Goal: Ask a question

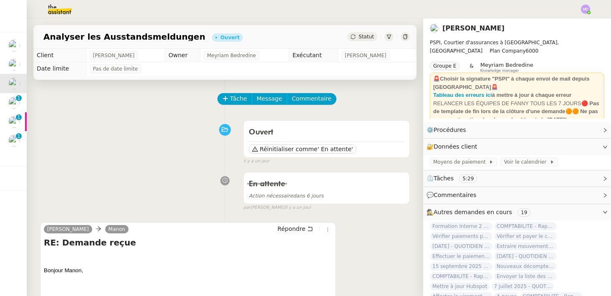
scroll to position [51, 0]
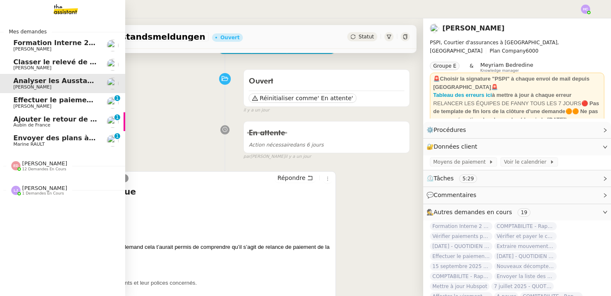
click at [62, 99] on span "Effectuer le paiement des primes [PERSON_NAME]" at bounding box center [107, 100] width 189 height 8
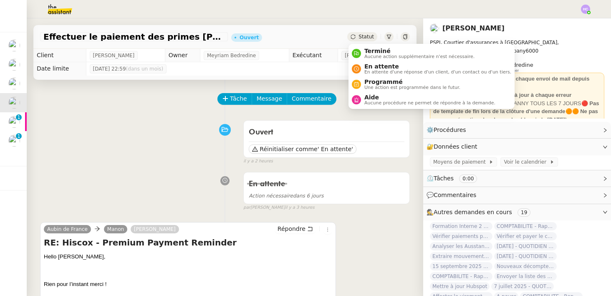
click at [360, 38] on span "Statut" at bounding box center [365, 37] width 15 height 6
click at [367, 54] on span "Aucune action supplémentaire n'est nécessaire." at bounding box center [419, 56] width 110 height 5
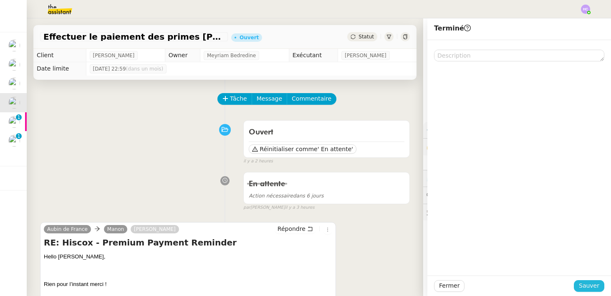
click at [578, 286] on button "Sauver" at bounding box center [588, 286] width 30 height 12
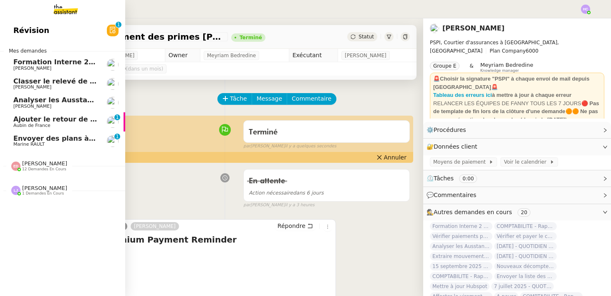
click at [32, 120] on span "Ajouter le retour de crédit à la commission" at bounding box center [93, 119] width 161 height 8
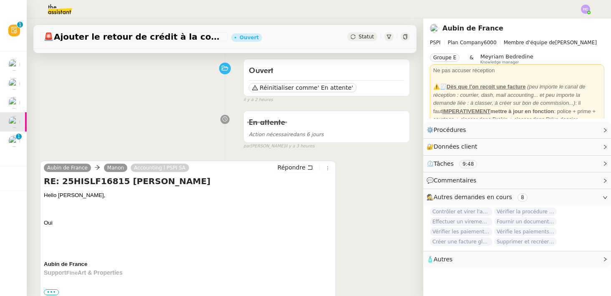
scroll to position [62, 0]
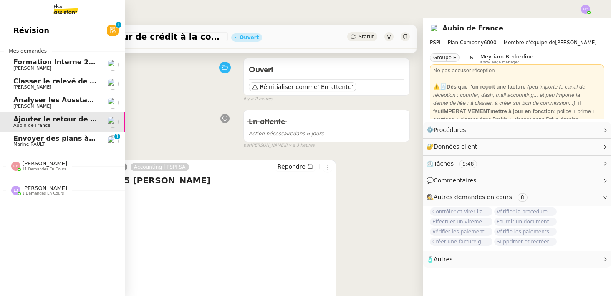
click at [47, 142] on span "Marine RAULT" at bounding box center [55, 144] width 84 height 5
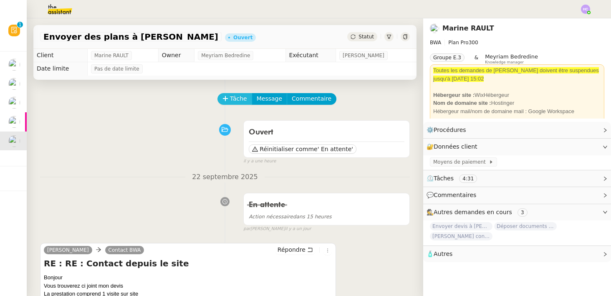
click at [237, 96] on span "Tâche" at bounding box center [238, 99] width 17 height 10
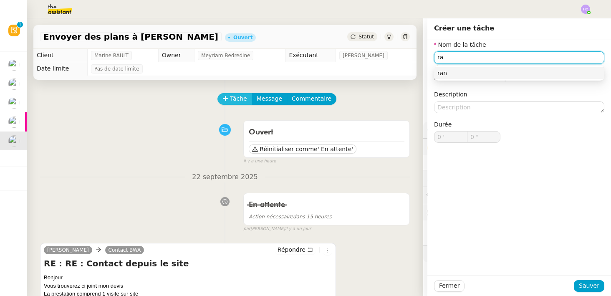
type input "r"
click at [439, 56] on input "transmission d'information" at bounding box center [519, 57] width 170 height 12
click at [534, 55] on input "Transmission d'information" at bounding box center [519, 57] width 170 height 12
click at [513, 71] on div "Transmission d'information" at bounding box center [518, 73] width 163 height 8
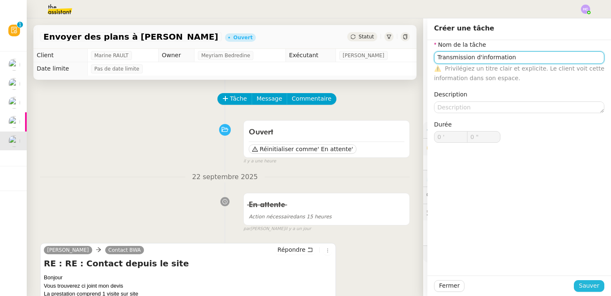
type input "Transmission d'information"
click at [589, 281] on span "Sauver" at bounding box center [588, 286] width 20 height 10
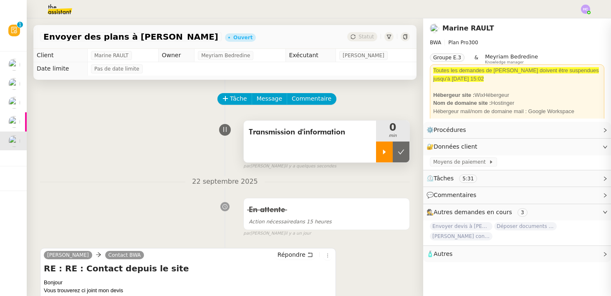
click at [383, 153] on icon at bounding box center [384, 151] width 7 height 7
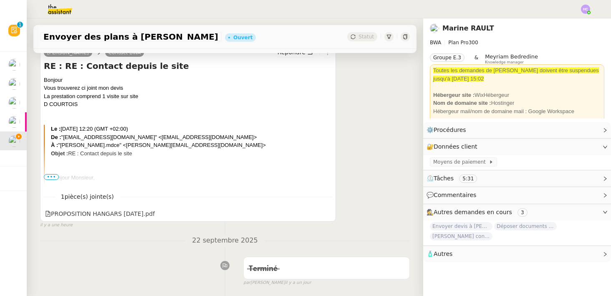
scroll to position [263, 0]
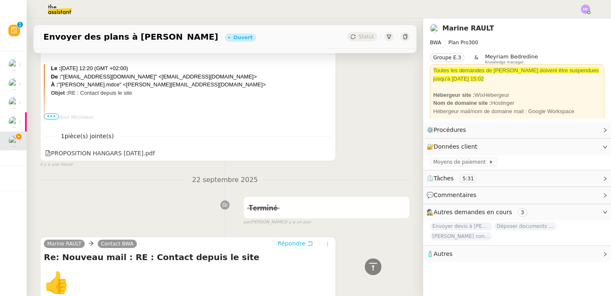
click at [300, 245] on span "Répondre" at bounding box center [291, 243] width 28 height 8
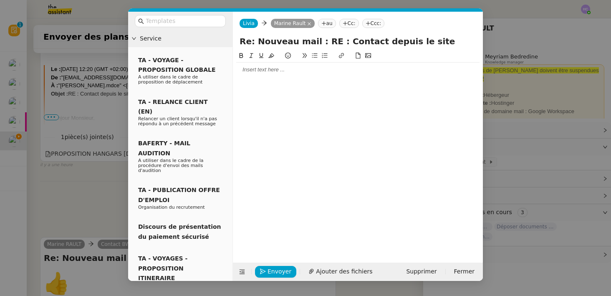
scroll to position [327, 0]
click at [272, 70] on div at bounding box center [357, 70] width 243 height 8
click at [355, 85] on div "Vous trouverez ci-dessous le mail de monsieur [PERSON_NAME] et son devis en piè…" at bounding box center [357, 85] width 243 height 8
click at [450, 84] on div "Vous trouverez ci-dessous le mail de monsieur [PERSON_NAME] et son devis en piè…" at bounding box center [357, 85] width 243 height 8
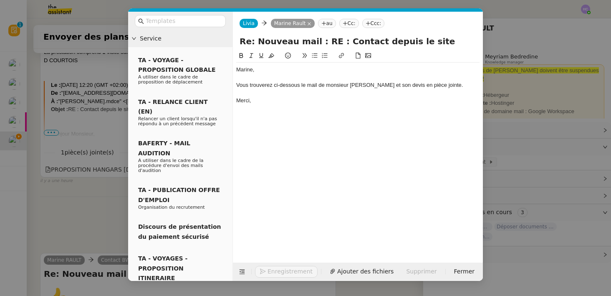
scroll to position [367, 0]
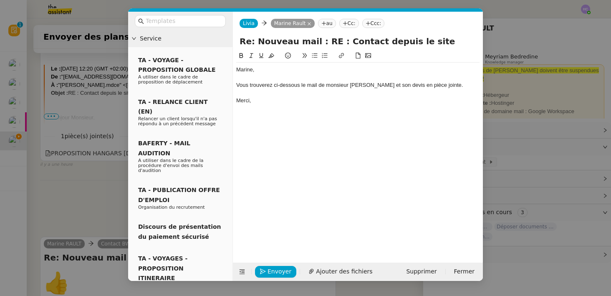
click at [71, 186] on nz-modal-container "Service TA - VOYAGE - PROPOSITION GLOBALE A utiliser dans le cadre de propositi…" at bounding box center [305, 148] width 611 height 296
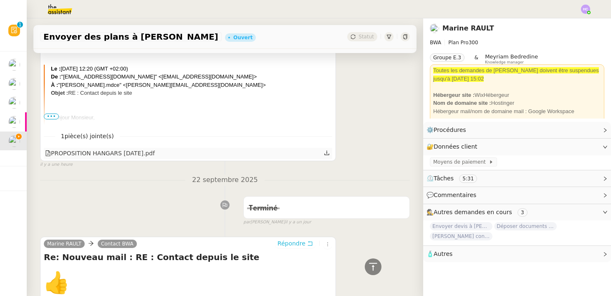
scroll to position [366, 0]
click at [323, 152] on div "PROPOSITION HANGARS [DATE].pdf" at bounding box center [188, 153] width 288 height 11
click at [326, 153] on icon at bounding box center [327, 153] width 6 height 6
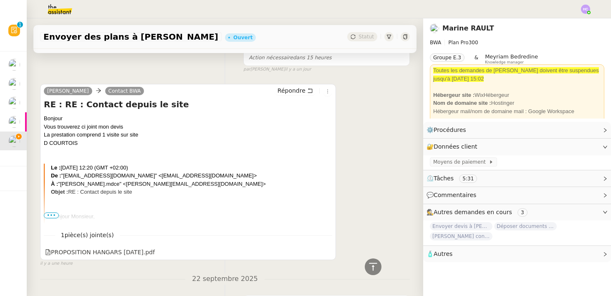
scroll to position [256, 0]
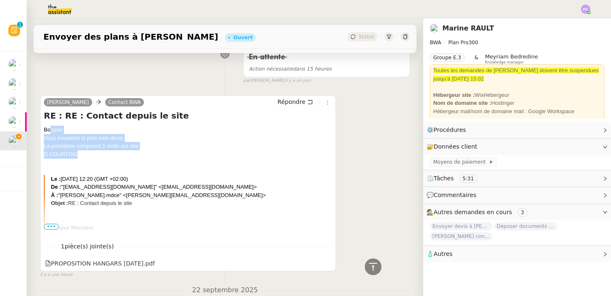
drag, startPoint x: 84, startPoint y: 153, endPoint x: 41, endPoint y: 131, distance: 48.7
click at [41, 131] on div "[PERSON_NAME] Contact BWA Répondre RE : RE : Contact depuis le site Bonjour Vou…" at bounding box center [188, 183] width 296 height 176
copy div "Bonjour Vous trouverez ci joint mon devis La prestation comprend 1 visite sur s…"
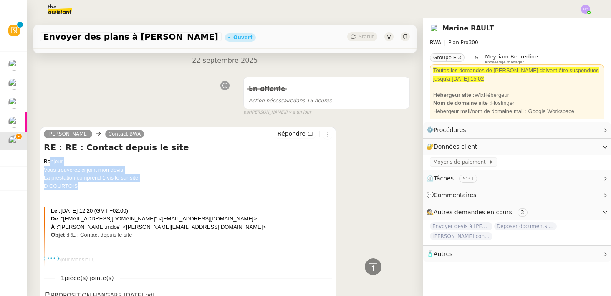
scroll to position [0, 0]
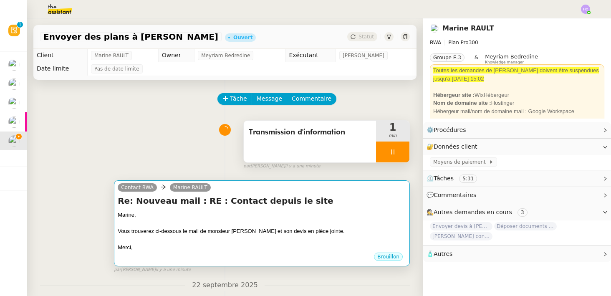
click at [237, 212] on div "Marine," at bounding box center [262, 215] width 288 height 8
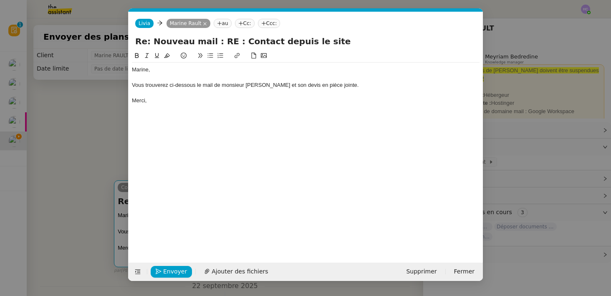
scroll to position [0, 18]
click at [160, 100] on div "Merci," at bounding box center [305, 101] width 347 height 8
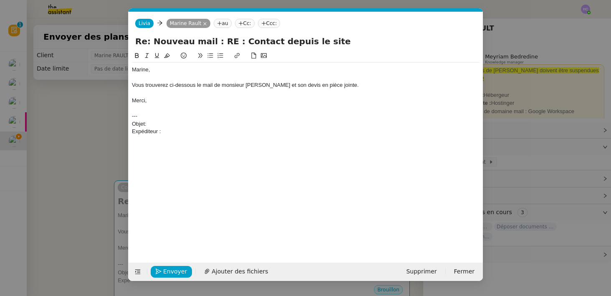
scroll to position [0, 0]
click at [232, 282] on nz-modal-container "Service TA - VOYAGE - PROPOSITION GLOBALE A utiliser dans le cadre de propositi…" at bounding box center [305, 148] width 611 height 296
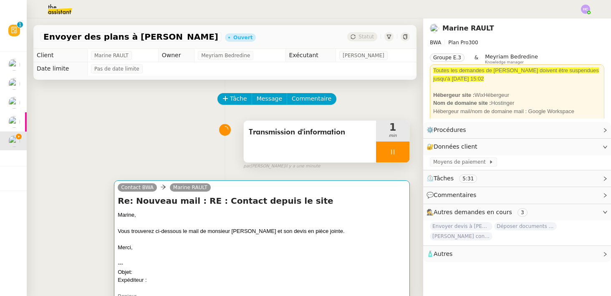
click at [232, 274] on div "Objet:" at bounding box center [262, 272] width 288 height 8
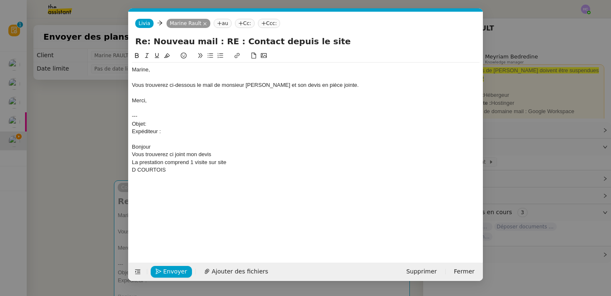
scroll to position [0, 18]
click at [215, 269] on span "Ajouter des fichiers" at bounding box center [239, 271] width 56 height 10
click at [86, 147] on nz-modal-container "Service TA - VOYAGE - PROPOSITION GLOBALE A utiliser dans le cadre de propositi…" at bounding box center [305, 148] width 611 height 296
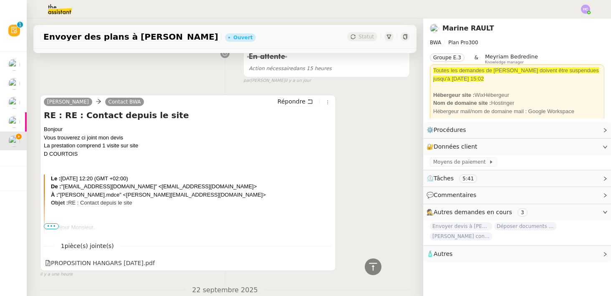
scroll to position [389, 0]
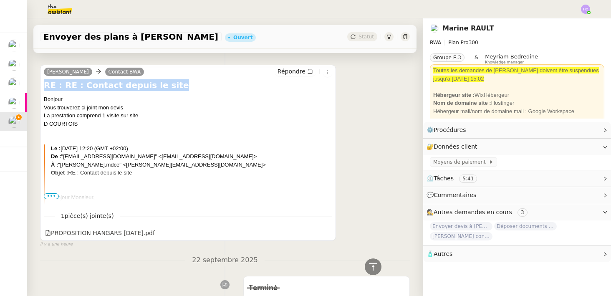
drag, startPoint x: 160, startPoint y: 85, endPoint x: 32, endPoint y: 85, distance: 128.0
copy h4 "RE : RE : Contact depuis le site"
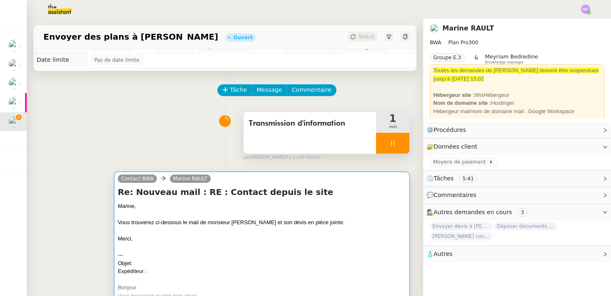
click at [167, 239] on div "Merci," at bounding box center [262, 238] width 288 height 8
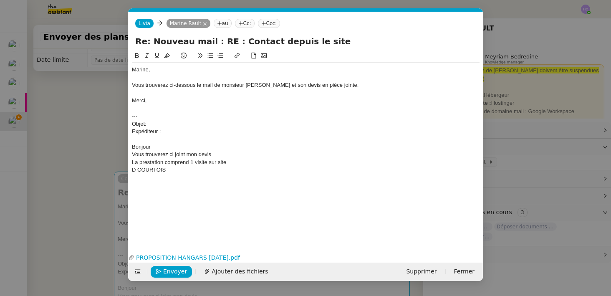
scroll to position [0, 18]
click at [176, 121] on div "Objet:" at bounding box center [305, 124] width 347 height 8
click at [70, 166] on nz-modal-container "Service TA - VOYAGE - PROPOSITION GLOBALE A utiliser dans le cadre de propositi…" at bounding box center [305, 148] width 611 height 296
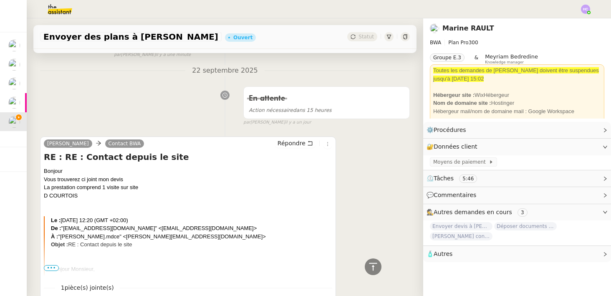
scroll to position [332, 0]
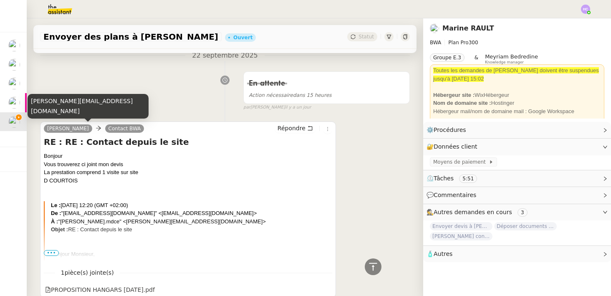
click at [73, 110] on div "[PERSON_NAME][EMAIL_ADDRESS][DOMAIN_NAME]" at bounding box center [88, 106] width 121 height 25
copy div "[PERSON_NAME][EMAIL_ADDRESS][DOMAIN_NAME]"
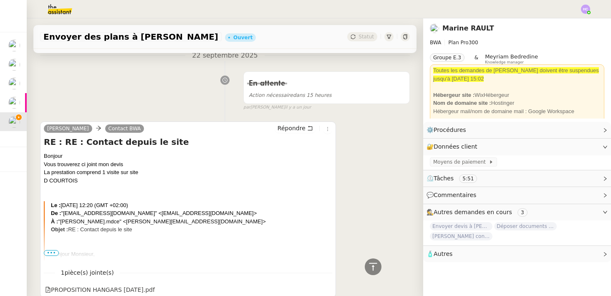
click at [143, 107] on div "En attente Action nécessaire dans 15 heures false par [PERSON_NAME] [DATE]" at bounding box center [225, 89] width 370 height 43
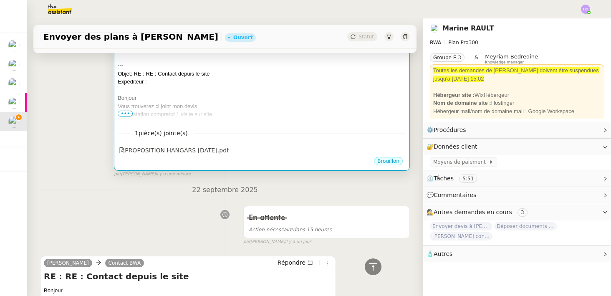
click at [184, 105] on div "Vous trouverez ci joint mon devis" at bounding box center [262, 106] width 288 height 8
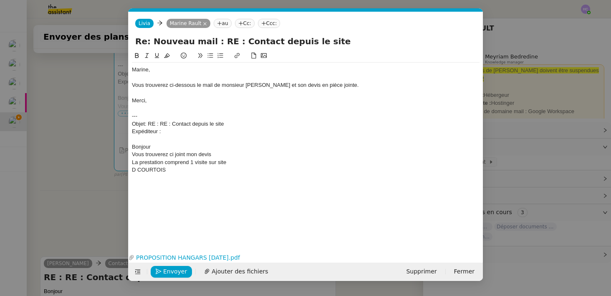
scroll to position [0, 18]
click at [178, 134] on div "Expéditeur :" at bounding box center [305, 132] width 347 height 8
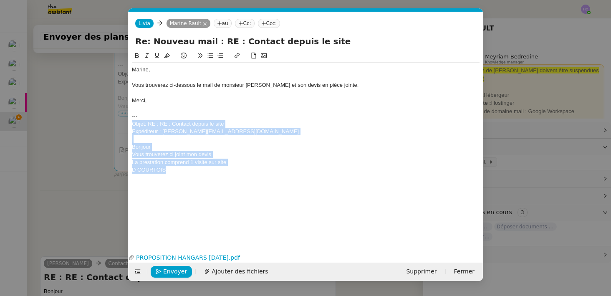
drag, startPoint x: 174, startPoint y: 173, endPoint x: 129, endPoint y: 125, distance: 65.5
click at [129, 125] on nz-spin "Marine, Vous trouverez ci-dessous le mail de monsieur [PERSON_NAME] et son devi…" at bounding box center [305, 146] width 354 height 190
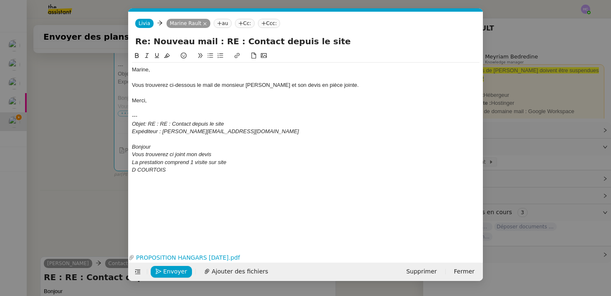
click at [219, 137] on div at bounding box center [305, 139] width 347 height 8
click at [172, 274] on span "Envoyer" at bounding box center [175, 271] width 24 height 10
click at [172, 271] on span "Confirmer l'envoi" at bounding box center [188, 271] width 50 height 10
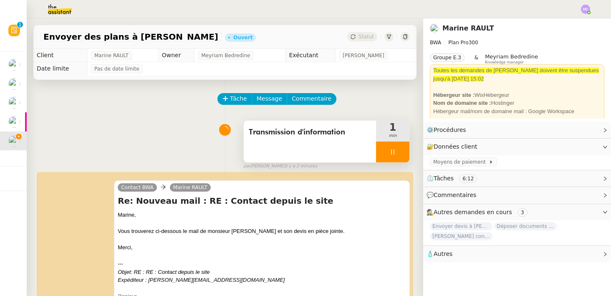
click at [400, 145] on div at bounding box center [392, 151] width 33 height 21
click at [400, 145] on button at bounding box center [400, 151] width 17 height 21
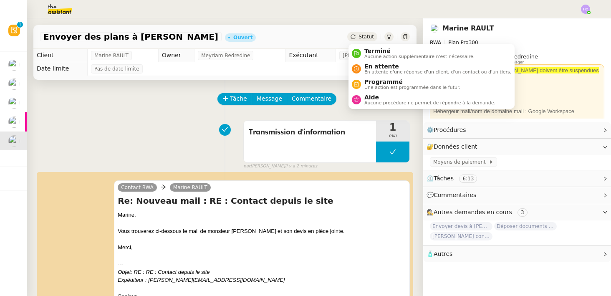
click at [364, 38] on span "Statut" at bounding box center [365, 37] width 15 height 6
click at [376, 52] on span "Terminé" at bounding box center [419, 51] width 110 height 7
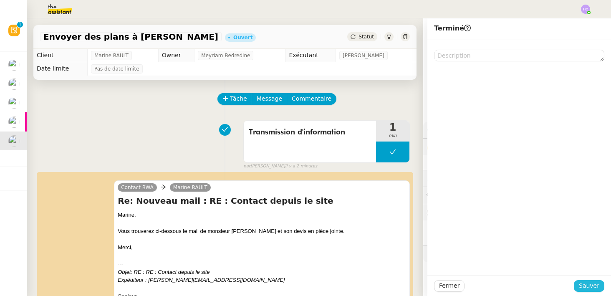
click at [585, 284] on span "Sauver" at bounding box center [588, 286] width 20 height 10
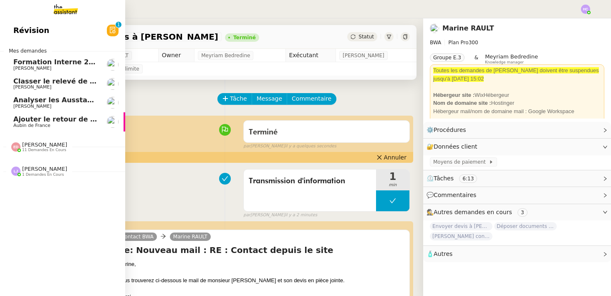
click at [51, 88] on span "[PERSON_NAME]" at bounding box center [55, 87] width 84 height 5
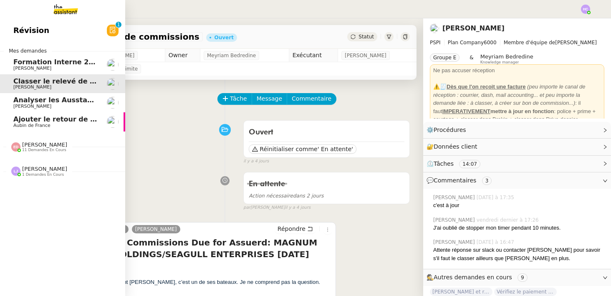
click at [55, 121] on span "Ajouter le retour de crédit à la commission" at bounding box center [93, 119] width 161 height 8
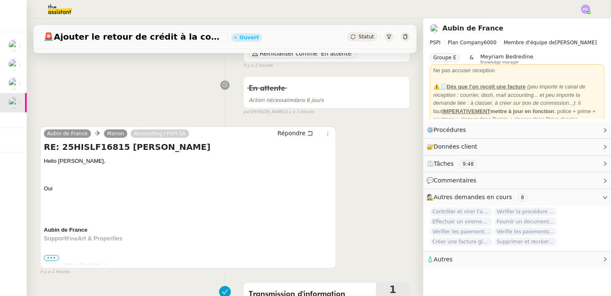
scroll to position [82, 0]
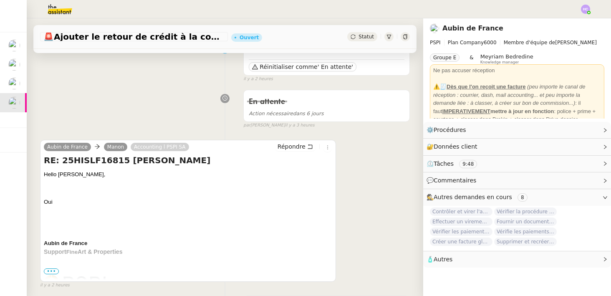
click at [359, 38] on div "Statut" at bounding box center [362, 36] width 30 height 9
click at [149, 96] on div "En attente Action nécessaire dans 6 jours false par [PERSON_NAME] il y a 3 heur…" at bounding box center [225, 107] width 370 height 43
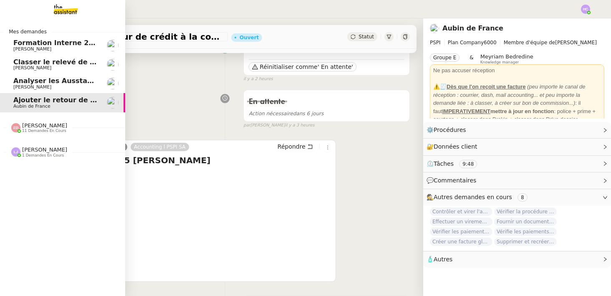
click at [35, 78] on span "Analyser les Ausstandsmeldungen" at bounding box center [77, 81] width 129 height 8
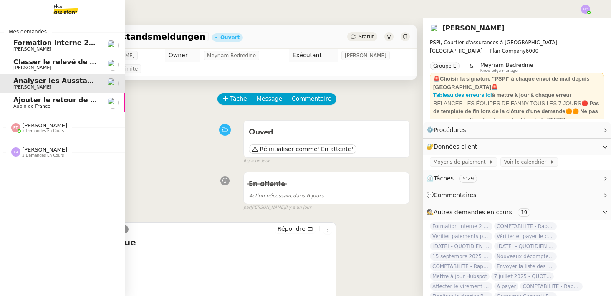
click at [39, 66] on span "[PERSON_NAME]" at bounding box center [32, 67] width 38 height 5
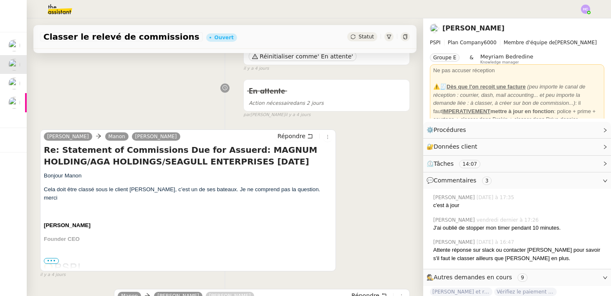
scroll to position [153, 0]
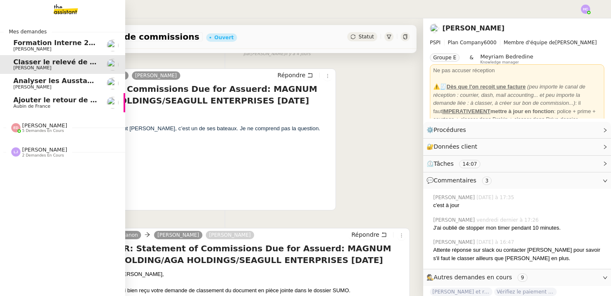
click at [20, 89] on span "[PERSON_NAME]" at bounding box center [32, 86] width 38 height 5
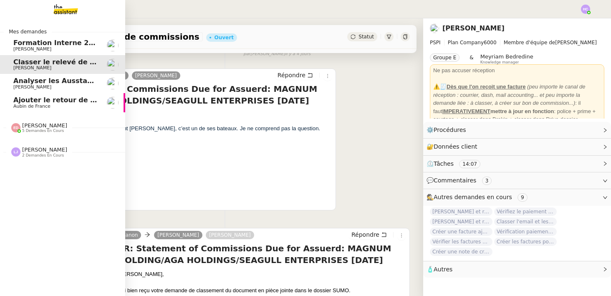
scroll to position [138, 0]
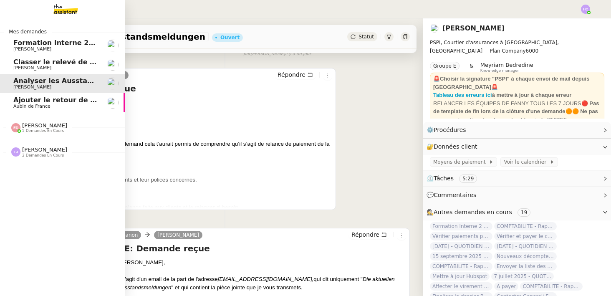
click at [26, 103] on span "Aubin de France" at bounding box center [31, 105] width 37 height 5
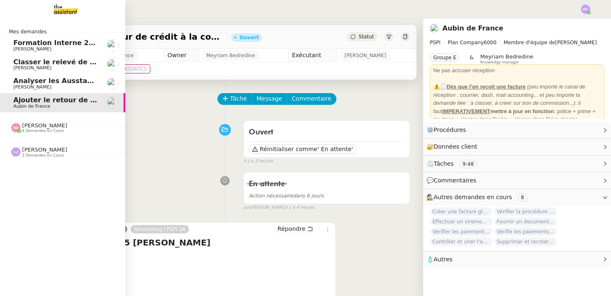
click at [35, 132] on span "4 demandes en cours" at bounding box center [43, 130] width 42 height 5
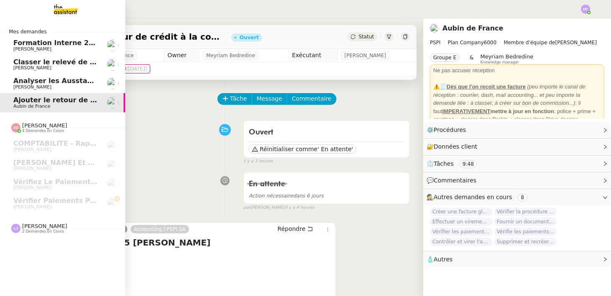
click at [35, 230] on span "2 demandes en cours" at bounding box center [43, 231] width 42 height 5
click at [65, 104] on span "Aubin de France" at bounding box center [55, 106] width 84 height 5
click at [47, 64] on span "Classer le relevé de commissions" at bounding box center [75, 62] width 125 height 8
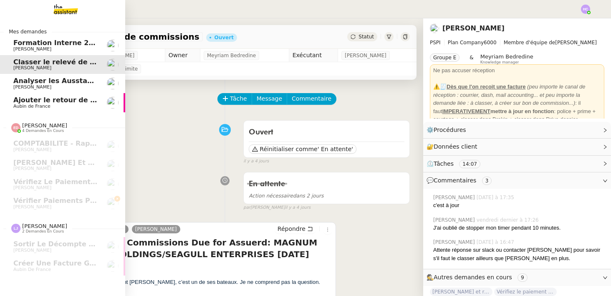
click at [27, 85] on span "[PERSON_NAME]" at bounding box center [32, 86] width 38 height 5
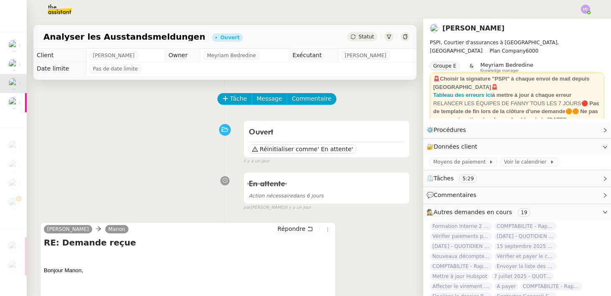
click at [404, 38] on icon at bounding box center [405, 36] width 4 height 5
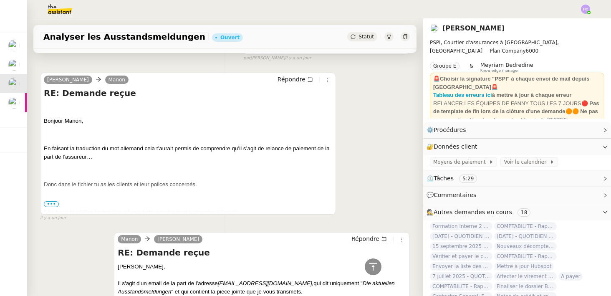
scroll to position [126, 0]
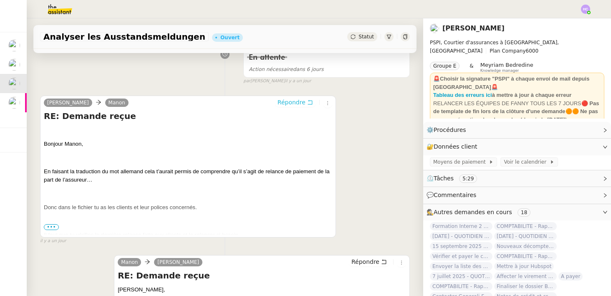
click at [299, 102] on span "Répondre" at bounding box center [291, 102] width 28 height 8
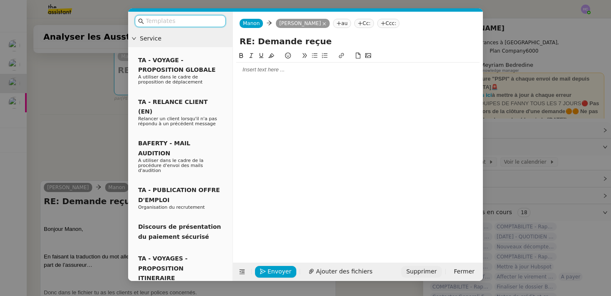
click at [430, 270] on span "Supprimer" at bounding box center [421, 271] width 30 height 10
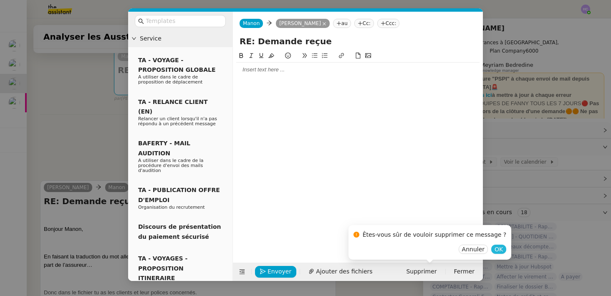
click at [494, 249] on span "OK" at bounding box center [498, 249] width 8 height 8
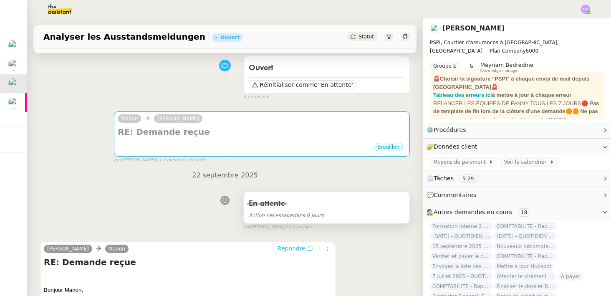
scroll to position [50, 0]
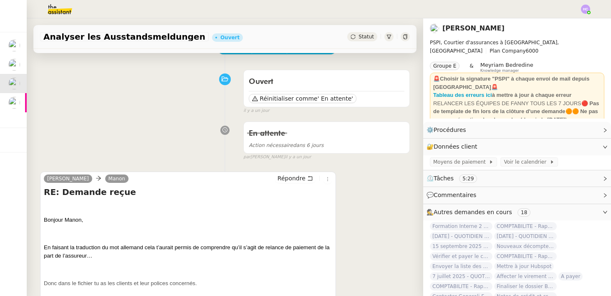
click at [294, 178] on span "Répondre" at bounding box center [291, 178] width 28 height 8
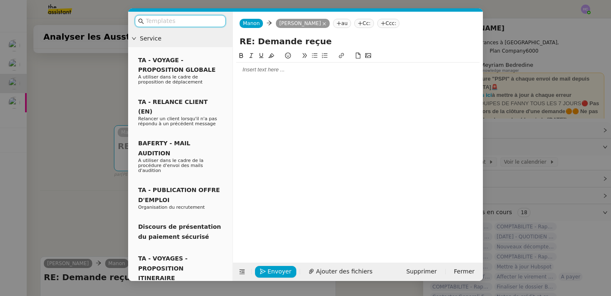
click at [295, 84] on div at bounding box center [357, 150] width 243 height 199
click at [285, 72] on div at bounding box center [357, 70] width 243 height 8
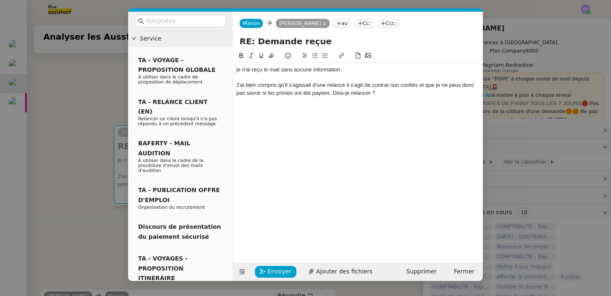
click at [349, 76] on div at bounding box center [357, 78] width 243 height 8
click at [368, 69] on div "je n'ai reçu le mail sans aucune information." at bounding box center [357, 70] width 243 height 8
drag, startPoint x: 324, startPoint y: 85, endPoint x: 315, endPoint y: 85, distance: 8.8
click at [315, 85] on div "J'ai bien compris qu'il s'agissait d'une relance il s'agit de contrat non confi…" at bounding box center [357, 88] width 243 height 15
click at [388, 93] on div "J'ai bien compris qu'il s'agissait d'une relance il s'agit de contrat non confi…" at bounding box center [357, 88] width 243 height 15
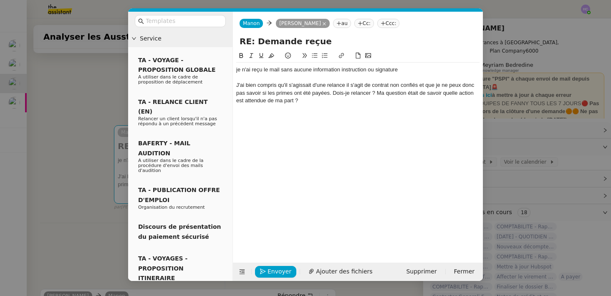
click at [375, 95] on div "J'ai bien compris qu'il s'agissait d'une relance il s'agit de contrat non confi…" at bounding box center [357, 92] width 243 height 23
click at [375, 100] on div "J'ai bien compris qu'il s'agissait d'une relance il s'agit de contrat non confi…" at bounding box center [357, 92] width 243 height 23
click at [392, 75] on div at bounding box center [357, 78] width 243 height 8
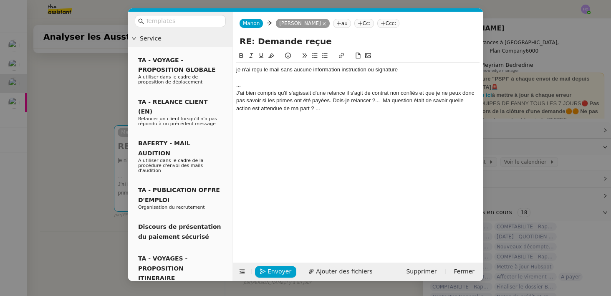
click at [327, 112] on div "je n'ai reçu le mail sans aucune information instruction ou signature ... J'ai …" at bounding box center [357, 89] width 243 height 53
click at [45, 134] on nz-modal-container "Service TA - VOYAGE - PROPOSITION GLOBALE A utiliser dans le cadre de propositi…" at bounding box center [305, 148] width 611 height 296
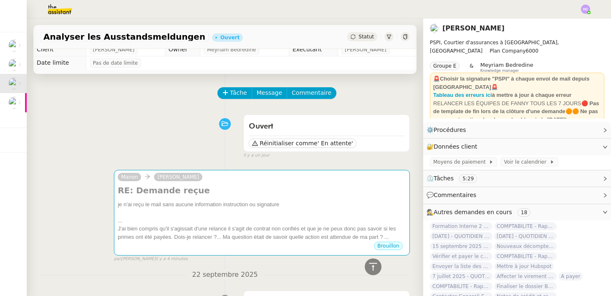
scroll to position [3, 0]
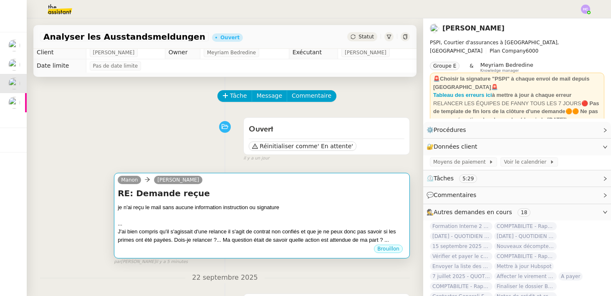
click at [260, 219] on div "..." at bounding box center [262, 223] width 288 height 8
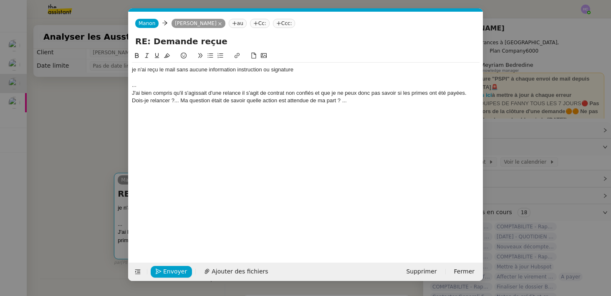
scroll to position [0, 18]
click at [132, 72] on div "je n'ai reçu le mail sans aucune information instruction ou signature" at bounding box center [305, 70] width 347 height 8
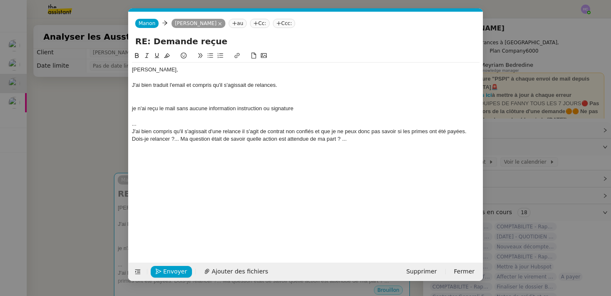
click at [96, 112] on nz-modal-container "Service TA - VOYAGE - PROPOSITION GLOBALE A utiliser dans le cadre de propositi…" at bounding box center [305, 148] width 611 height 296
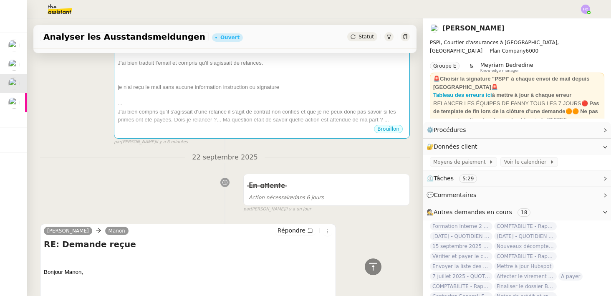
scroll to position [30, 0]
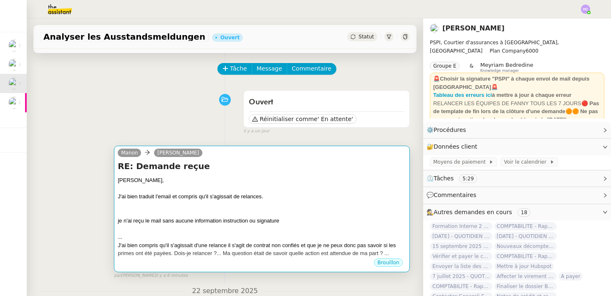
click at [201, 192] on div "J'ai bien traduit l'email et compris qu'il s'agissait de relances." at bounding box center [262, 196] width 288 height 8
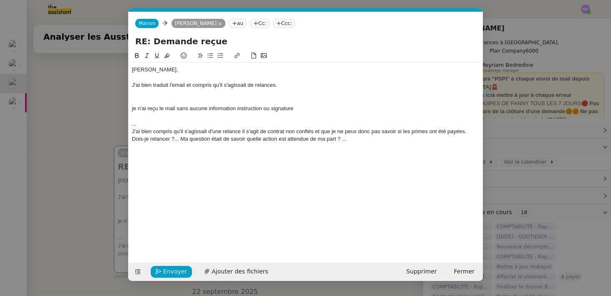
scroll to position [0, 18]
click at [290, 87] on div "J'ai bien traduit l'email et compris qu'il s'agissait de relances." at bounding box center [305, 85] width 347 height 8
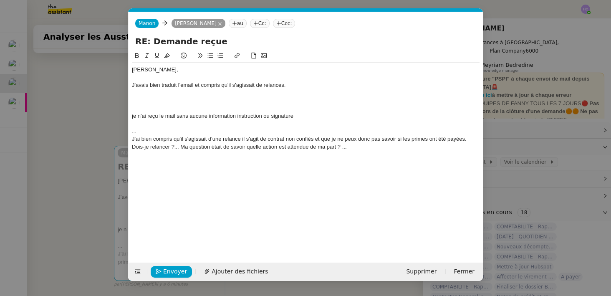
click at [167, 93] on div at bounding box center [305, 93] width 347 height 8
drag, startPoint x: 177, startPoint y: 116, endPoint x: 130, endPoint y: 116, distance: 47.1
click at [130, 116] on nz-spin "[PERSON_NAME], J'avais bien traduit l'email et compris qu'il s'agissait de rela…" at bounding box center [305, 152] width 354 height 202
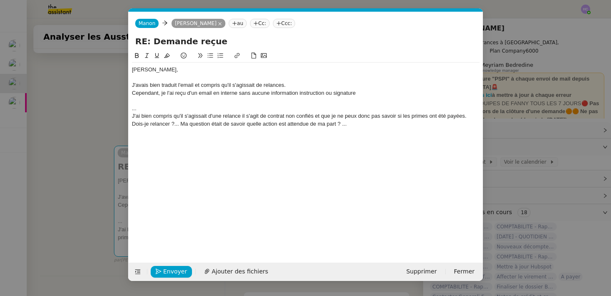
click at [261, 92] on div "Cependant, je l'ai reçu d'un email en interne sans aucune information instructi…" at bounding box center [305, 93] width 347 height 8
click at [292, 93] on div "Cependant, je l'ai reçu d'un email en interne sans autre information instructio…" at bounding box center [305, 93] width 347 height 8
click at [363, 92] on div "Cependant, je l'ai reçu d'un email en interne sans autre information, instructi…" at bounding box center [305, 93] width 347 height 8
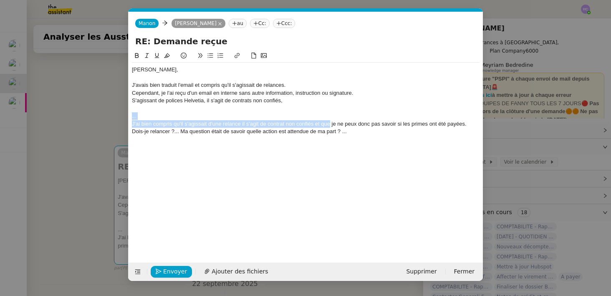
drag, startPoint x: 330, startPoint y: 124, endPoint x: 128, endPoint y: 116, distance: 202.0
click at [128, 116] on nz-modal-container "Service TA - VOYAGE - PROPOSITION GLOBALE A utiliser dans le cadre de propositi…" at bounding box center [305, 148] width 611 height 296
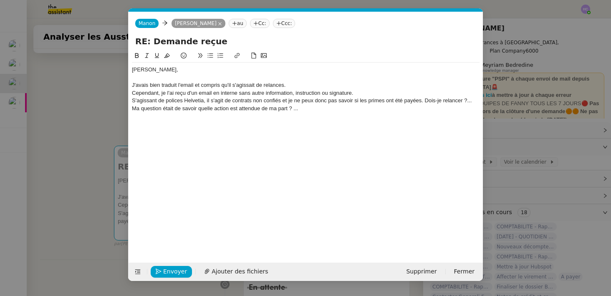
click at [424, 101] on div "S'agissant de polices Helvetia, il s'agit de contrats non confiés et je ne peux…" at bounding box center [305, 104] width 347 height 15
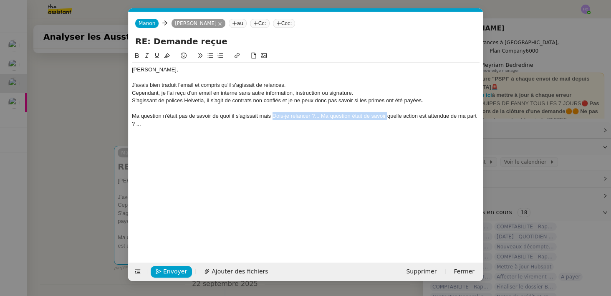
drag, startPoint x: 386, startPoint y: 116, endPoint x: 273, endPoint y: 114, distance: 113.0
click at [273, 114] on div "Ma question n'était pas de savoir de quoi il s'agissait mais Dois-je relancer ?…" at bounding box center [305, 119] width 347 height 15
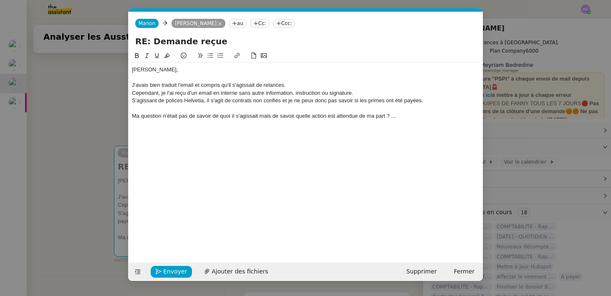
click at [332, 116] on div "Ma question n'était pas de savoir de quoi il s'agissait mais de savoir quelle a…" at bounding box center [305, 116] width 347 height 8
drag, startPoint x: 395, startPoint y: 116, endPoint x: 414, endPoint y: 116, distance: 19.6
click at [415, 116] on div "Ma question n'était pas de savoir de quoi il s'agissait mais de savoir quelle a…" at bounding box center [305, 116] width 347 height 8
click at [132, 116] on div "Ma question n'était pas de savoir de quoi il s'agissait mais de savoir quelle a…" at bounding box center [305, 116] width 347 height 8
click at [284, 117] on li "Ma question n'était pas de savoir de quoi il s'agissait mais de savoir quelle a…" at bounding box center [309, 116] width 339 height 8
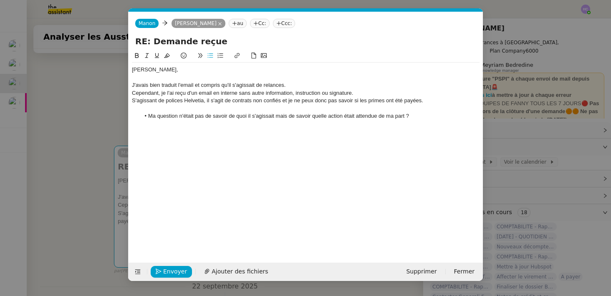
click at [0, 0] on lt-span ", mais" at bounding box center [0, 0] width 0 height 0
click at [419, 116] on li "Ma question n'était pas de savoir de quoi il s'agissait, mais de savoir quelle …" at bounding box center [309, 116] width 339 height 8
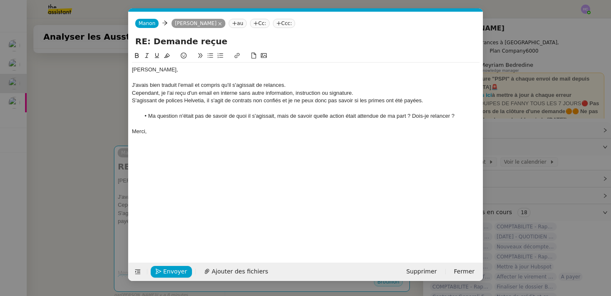
click at [291, 86] on div "J'avais bien traduit l'email et compris qu'il s'agissait de relances." at bounding box center [305, 85] width 347 height 8
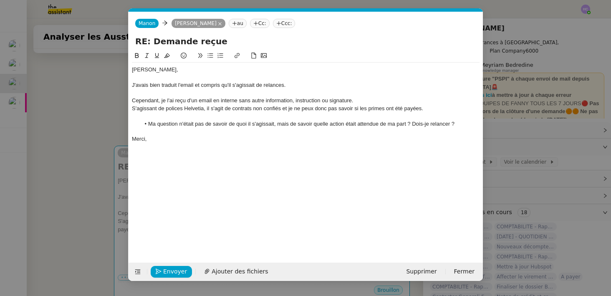
click at [292, 84] on div "J'avais bien traduit l'email et compris qu'il s'agissait de relances." at bounding box center [305, 85] width 347 height 8
click at [357, 102] on div "Cependant, je l'ai reçu d'un email en interne sans autre information, instructi…" at bounding box center [305, 101] width 347 height 8
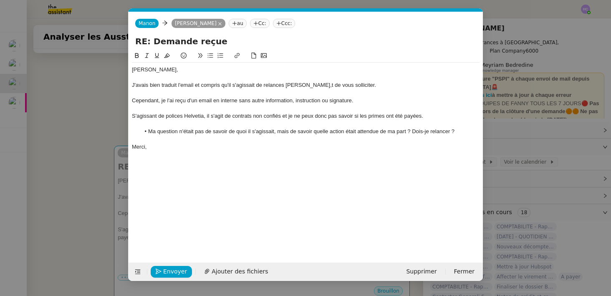
click at [176, 101] on div "Cependant, je l'ai reçu d'un email en interne sans autre information, instructi…" at bounding box center [305, 101] width 347 height 8
click at [186, 101] on div "Cependant, j'ai reçu d'un email en interne sans autre information, instruction …" at bounding box center [305, 101] width 347 height 8
click at [208, 101] on div "Cependant, j'ai reçu cet email en interne sans autre information, instruction o…" at bounding box center [305, 101] width 347 height 8
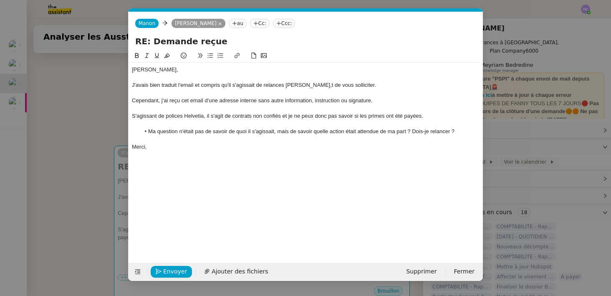
click at [258, 102] on div "Cependant, j'ai reçu cet email d'une adresse interne sans autre information, in…" at bounding box center [305, 101] width 347 height 8
click at [417, 98] on div "Cependant, j'ai reçu cet email d'une adresse interne, en allemand, sans autre i…" at bounding box center [305, 101] width 347 height 8
drag, startPoint x: 436, startPoint y: 118, endPoint x: 130, endPoint y: 114, distance: 306.1
click at [130, 114] on nz-spin "[PERSON_NAME], J'avais bien traduit l'email et compris qu'il s'agissait de rela…" at bounding box center [305, 152] width 354 height 202
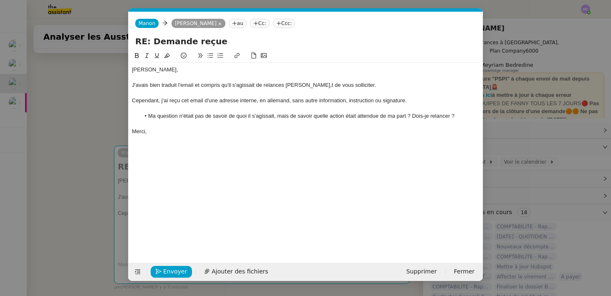
click at [463, 116] on li "Ma question n'était pas de savoir de quoi il s'agissait, mais de savoir quelle …" at bounding box center [309, 116] width 339 height 8
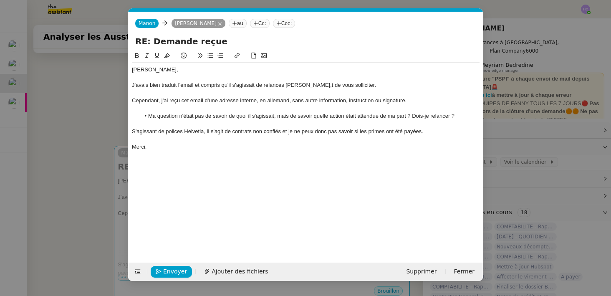
click at [190, 144] on div "Merci," at bounding box center [305, 147] width 347 height 8
click at [195, 128] on div "S'agissant de polices Helvetia, il s'agit de contrats non confiés et je ne peux…" at bounding box center [305, 132] width 347 height 8
click at [256, 131] on div "S'agissant de polices Helvetia, il s'agit de contrats non confiés et je ne peux…" at bounding box center [305, 132] width 347 height 8
click at [281, 133] on div "S'agissant de polices Helvetia, il s'agit de contrats non confiés et je ne peux…" at bounding box center [305, 132] width 347 height 8
click at [319, 147] on div "Merci," at bounding box center [305, 147] width 347 height 8
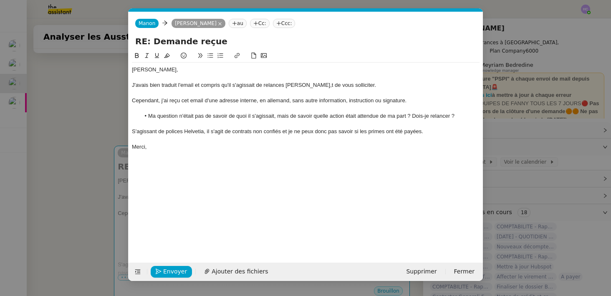
click at [296, 83] on div "J'avais bien traduit l'email et compris qu'il s'agissait de relances [PERSON_NA…" at bounding box center [305, 85] width 347 height 8
click at [228, 86] on div "J'avais bien traduit l'email et compris qu'il s'agissait de relances avant de v…" at bounding box center [305, 85] width 347 height 8
click at [187, 136] on div at bounding box center [305, 139] width 347 height 8
click at [235, 88] on div "J'avais bien traduit l'email et compris quoi il s'agissait de relances avant de…" at bounding box center [305, 85] width 347 height 8
click at [232, 86] on div "J'avais bien traduit l'email et compris quoi il s'agissait de relances avant de…" at bounding box center [305, 85] width 347 height 8
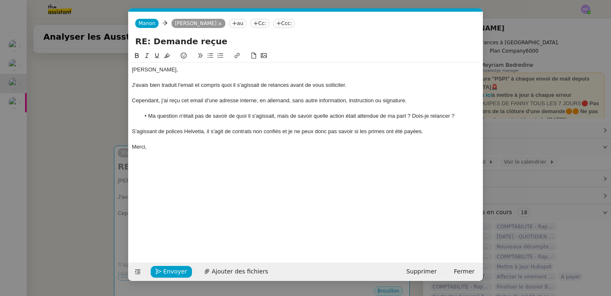
click at [222, 90] on div at bounding box center [305, 93] width 347 height 8
drag, startPoint x: 222, startPoint y: 86, endPoint x: 231, endPoint y: 85, distance: 9.2
click at [231, 85] on div "J'avais bien traduit l'email et compris quoi il s'agissait de relances avant de…" at bounding box center [305, 85] width 347 height 8
drag, startPoint x: 410, startPoint y: 101, endPoint x: 125, endPoint y: 100, distance: 285.7
click at [125, 100] on nz-modal-container "Service TA - VOYAGE - PROPOSITION GLOBALE A utiliser dans le cadre de propositi…" at bounding box center [305, 148] width 611 height 296
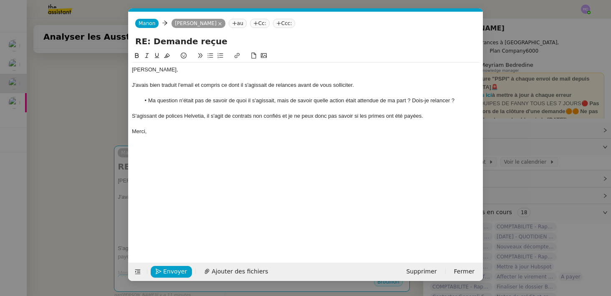
click at [138, 109] on div at bounding box center [305, 109] width 347 height 8
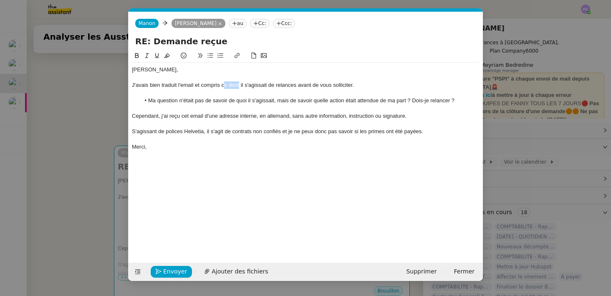
drag, startPoint x: 239, startPoint y: 85, endPoint x: 223, endPoint y: 85, distance: 16.7
click at [223, 85] on div "J'avais bien traduit l'email et compris ce dont il s'agissait de relances avant…" at bounding box center [305, 85] width 347 height 8
drag, startPoint x: 161, startPoint y: 143, endPoint x: 129, endPoint y: 71, distance: 78.8
click at [129, 71] on nz-spin "[PERSON_NAME], J'avais bien traduit l'email et compris qu'il s'agissait de rela…" at bounding box center [305, 152] width 354 height 202
copy div "[PERSON_NAME], J'avais bien traduit l'email et compris qu'il s'agissait de rela…"
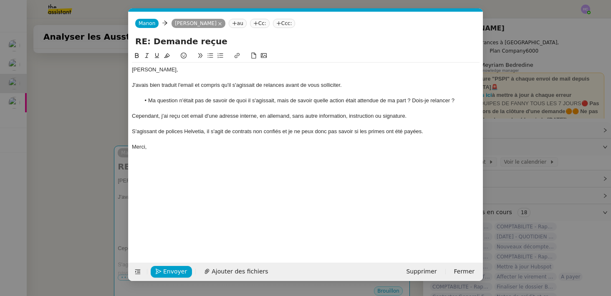
click at [247, 90] on div at bounding box center [305, 93] width 347 height 8
drag, startPoint x: 349, startPoint y: 85, endPoint x: 114, endPoint y: 87, distance: 235.2
click at [114, 87] on nz-modal-container "Service TA - VOYAGE - PROPOSITION GLOBALE A utiliser dans le cadre de propositi…" at bounding box center [305, 148] width 611 height 296
click at [185, 84] on div "J'avais bien traduit l'email et compris qu'il s'agissait de relances avant de v…" at bounding box center [305, 85] width 347 height 8
drag, startPoint x: 457, startPoint y: 101, endPoint x: 150, endPoint y: 99, distance: 306.5
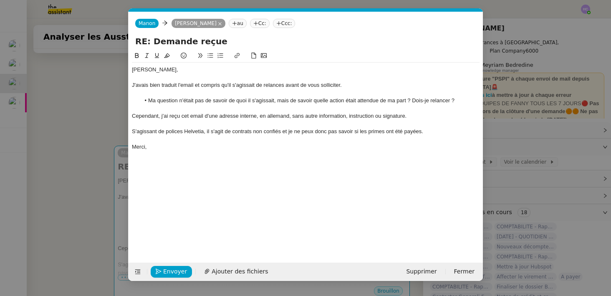
click at [150, 99] on li "Ma question n'était pas de savoir de quoi il s'agissait, mais de savoir quelle …" at bounding box center [309, 101] width 339 height 8
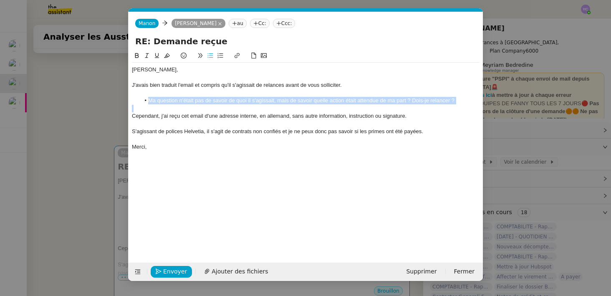
drag, startPoint x: 150, startPoint y: 99, endPoint x: 450, endPoint y: 107, distance: 300.8
click at [450, 107] on div "[PERSON_NAME], J'avais bien traduit l'email et compris qu'il s'agissait de rela…" at bounding box center [305, 108] width 347 height 91
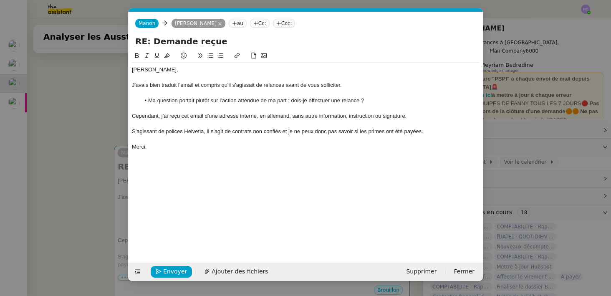
drag, startPoint x: 132, startPoint y: 116, endPoint x: 474, endPoint y: 115, distance: 342.0
click at [474, 115] on div "Cependant, j'ai reçu cet email d'une adresse interne, en allemand, sans autre i…" at bounding box center [305, 116] width 347 height 8
click at [253, 118] on div "L’email que j’ai reçu provient d’une adresse interne, en allemand, sans aucune …" at bounding box center [305, 116] width 347 height 8
click at [427, 116] on div "L’email que j’ai reçu provient d’une adresse interne PSPI, en allemand, sans au…" at bounding box center [305, 116] width 347 height 8
click at [194, 125] on div at bounding box center [305, 124] width 347 height 8
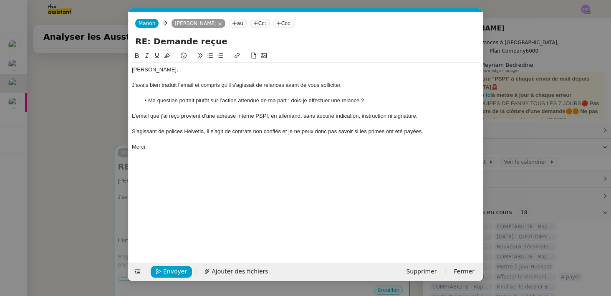
click at [378, 115] on div "L’email que j’ai reçu provient d’une adresse interne PSPI, en allemand, sans au…" at bounding box center [305, 116] width 347 height 8
click at [168, 125] on div at bounding box center [305, 124] width 347 height 8
click at [157, 147] on div "Merci," at bounding box center [305, 147] width 347 height 8
click at [204, 100] on li "Ma question portait plutôt sur l’action attendue de ma part : dois-je effectuer…" at bounding box center [309, 101] width 339 height 8
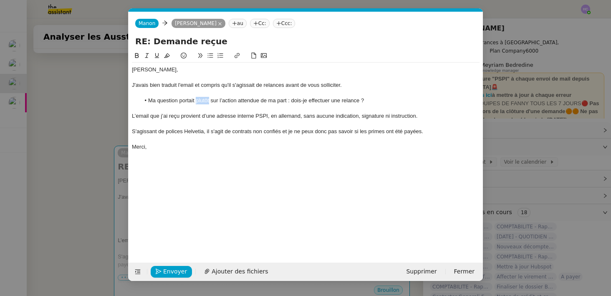
click at [204, 100] on li "Ma question portait plutôt sur l’action attendue de ma part : dois-je effectuer…" at bounding box center [309, 101] width 339 height 8
click at [149, 101] on li "Ma question portait sur l’action attendue de ma part : dois-je effectuer une re…" at bounding box center [309, 101] width 339 height 8
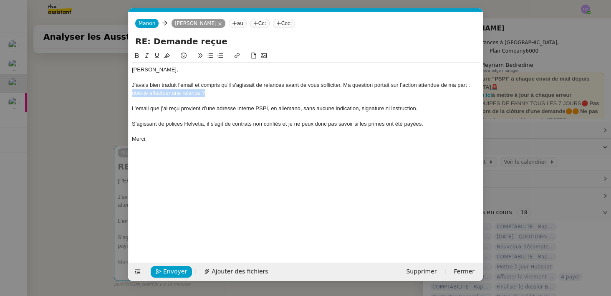
drag, startPoint x: 210, startPoint y: 95, endPoint x: 123, endPoint y: 94, distance: 87.2
click at [123, 94] on nz-modal-container "Service TA - VOYAGE - PROPOSITION GLOBALE A utiliser dans le cadre de propositi…" at bounding box center [305, 148] width 611 height 296
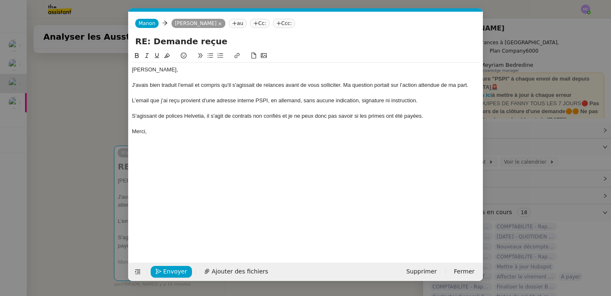
click at [426, 118] on div "S'agissant de polices Helvetia, il s'agit de contrats non confiés et je ne peux…" at bounding box center [305, 116] width 347 height 8
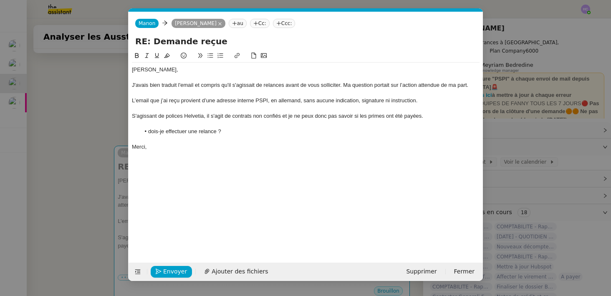
click at [151, 130] on li "dois-je effectuer une relance ?" at bounding box center [309, 132] width 339 height 8
click at [230, 133] on li "Dois-je effectuer une relance ?" at bounding box center [309, 132] width 339 height 8
click at [240, 136] on div at bounding box center [305, 139] width 347 height 8
click at [154, 108] on div at bounding box center [305, 109] width 347 height 8
drag, startPoint x: 223, startPoint y: 115, endPoint x: 207, endPoint y: 114, distance: 16.3
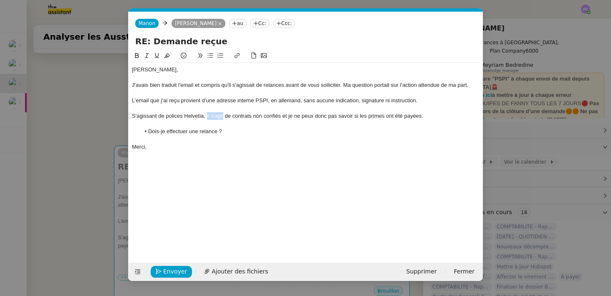
click at [207, 114] on div "S'agissant de polices Helvetia, il s'agit de contrats non confiés et je ne peux…" at bounding box center [305, 116] width 347 height 8
click at [223, 115] on div "S'agissant de polices Helvetia, ce sonts des contrats non confiés et je ne peux…" at bounding box center [305, 116] width 347 height 8
click at [0, 0] on lt-span "sont" at bounding box center [0, 0] width 0 height 0
click at [224, 131] on li "Dois-je effectuer une relance ?" at bounding box center [309, 132] width 339 height 8
drag, startPoint x: 166, startPoint y: 132, endPoint x: 200, endPoint y: 130, distance: 33.8
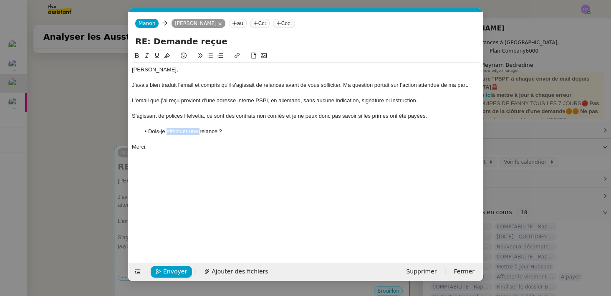
click at [200, 130] on li "Dois-je effectuer une relance ?" at bounding box center [309, 132] width 339 height 8
click at [219, 133] on li "Dois-je effectuer une relance ?" at bounding box center [309, 132] width 339 height 8
click at [191, 133] on li "Dois-je effectuer une relance ?" at bounding box center [309, 132] width 339 height 8
click at [195, 131] on li "Dois-je effectuer une relance ?" at bounding box center [309, 132] width 339 height 8
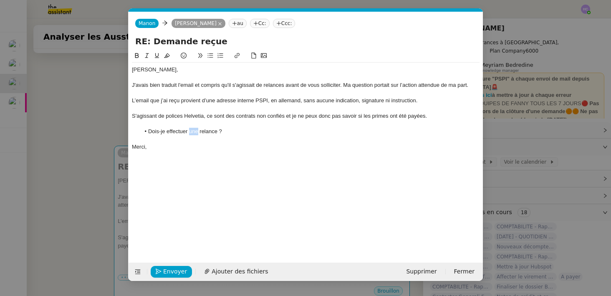
click at [195, 131] on li "Dois-je effectuer une relance ?" at bounding box center [309, 132] width 339 height 8
click at [206, 130] on li "Dois-je relancer ?" at bounding box center [309, 132] width 339 height 8
click at [196, 94] on div at bounding box center [305, 93] width 347 height 8
click at [48, 148] on nz-modal-container "Service TA - VOYAGE - PROPOSITION GLOBALE A utiliser dans le cadre de propositi…" at bounding box center [305, 148] width 611 height 296
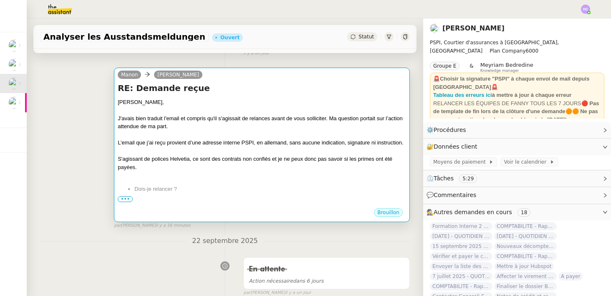
scroll to position [125, 0]
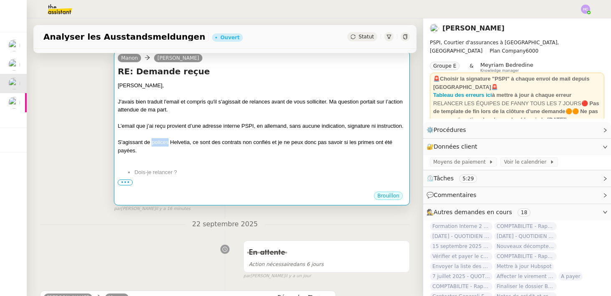
click at [151, 140] on div "S'agissant de polices Helvetia, ce sont des contrats non confiés et je ne peux …" at bounding box center [262, 146] width 288 height 16
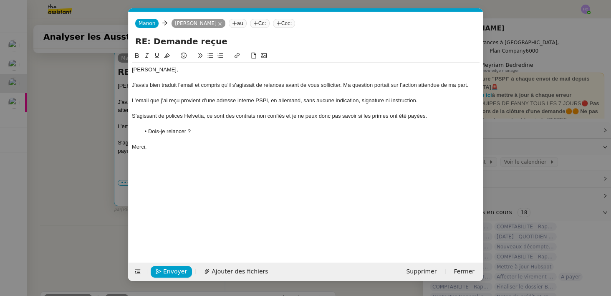
scroll to position [0, 18]
click at [137, 123] on div at bounding box center [305, 124] width 347 height 8
click at [98, 135] on nz-modal-container "Service TA - VOYAGE - PROPOSITION GLOBALE A utiliser dans le cadre de propositi…" at bounding box center [305, 148] width 611 height 296
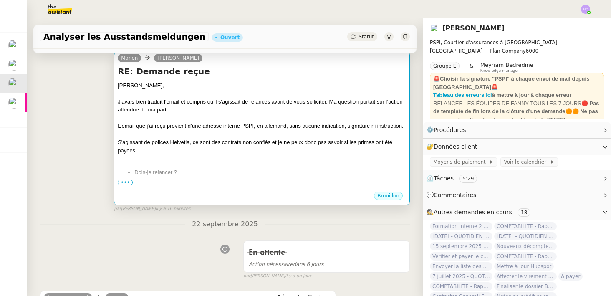
click at [206, 137] on div at bounding box center [262, 134] width 288 height 8
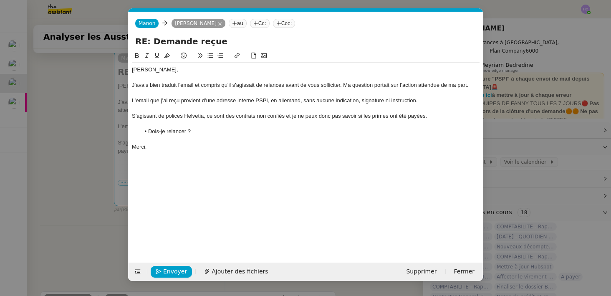
click at [133, 123] on div at bounding box center [305, 124] width 347 height 8
click at [86, 129] on nz-modal-container "Service TA - VOYAGE - PROPOSITION GLOBALE A utiliser dans le cadre de propositi…" at bounding box center [305, 148] width 611 height 296
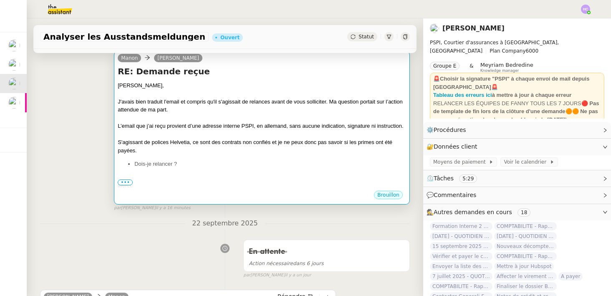
click at [240, 135] on div at bounding box center [262, 134] width 288 height 8
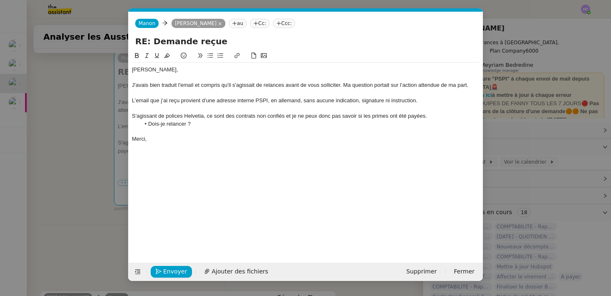
click at [89, 166] on nz-modal-container "Service TA - VOYAGE - PROPOSITION GLOBALE A utiliser dans le cadre de propositi…" at bounding box center [305, 148] width 611 height 296
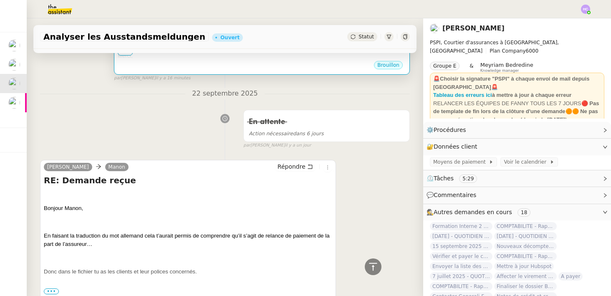
scroll to position [0, 0]
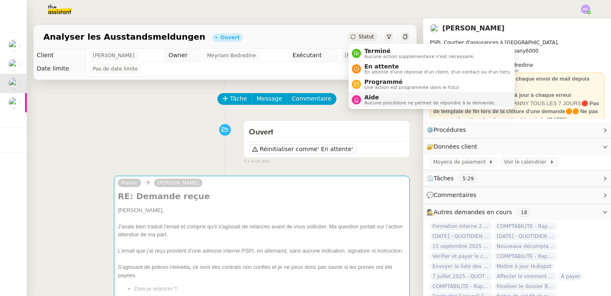
click at [368, 96] on span "Aide" at bounding box center [429, 97] width 131 height 7
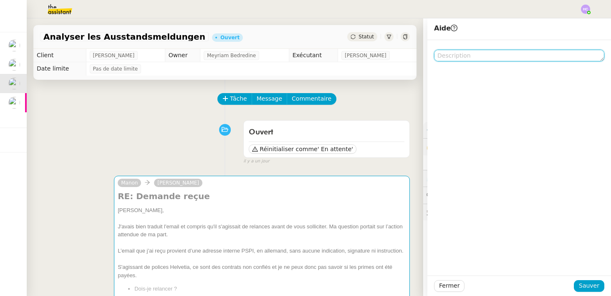
click at [451, 56] on textarea at bounding box center [519, 56] width 170 height 12
click at [349, 103] on div "Tâche Message Commentaire" at bounding box center [313, 103] width 191 height 20
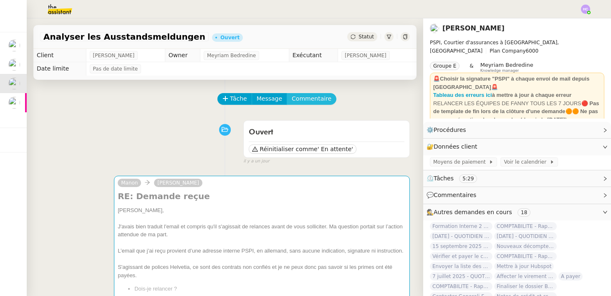
click at [313, 99] on span "Commentaire" at bounding box center [312, 99] width 40 height 10
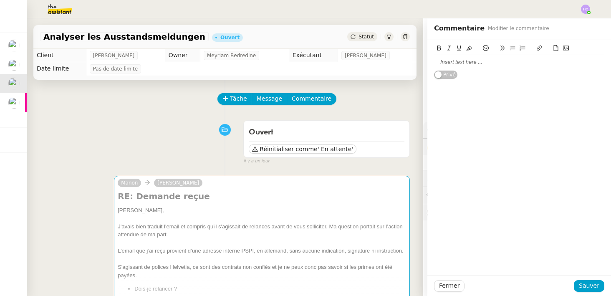
click at [482, 63] on div at bounding box center [519, 62] width 170 height 8
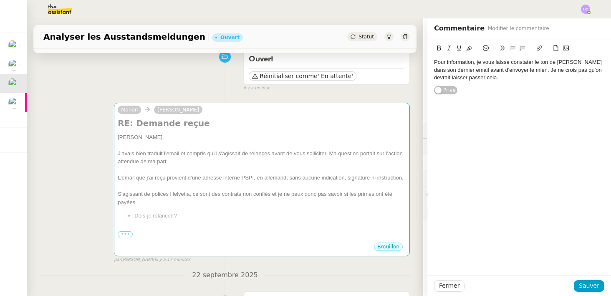
scroll to position [71, 0]
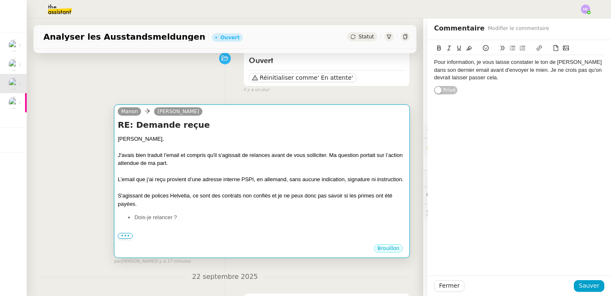
click at [254, 184] on div at bounding box center [262, 187] width 288 height 8
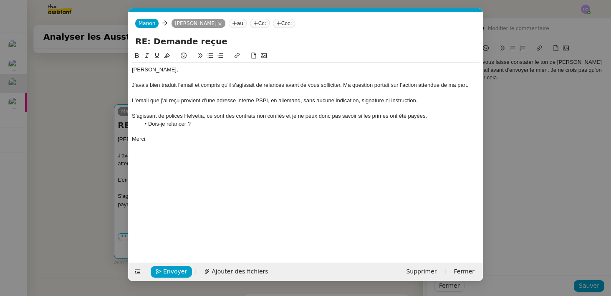
scroll to position [0, 18]
click at [404, 102] on div "L’email que j’ai reçu provient d’une adresse interne PSPI, en allemand, sans au…" at bounding box center [305, 101] width 347 height 8
click at [362, 101] on div "L’email que j’ai reçu provient d’une adresse interne PSPI, en allemand, sans au…" at bounding box center [305, 101] width 347 height 8
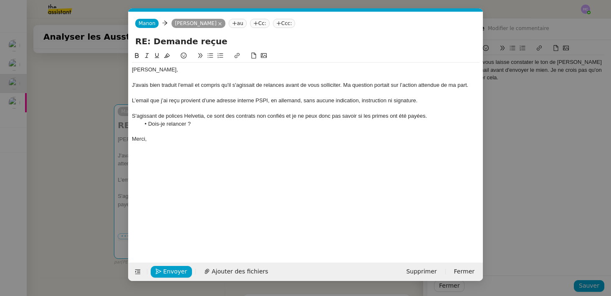
click at [224, 121] on li "Dois-je relancer ?" at bounding box center [309, 124] width 339 height 8
drag, startPoint x: 344, startPoint y: 85, endPoint x: 469, endPoint y: 89, distance: 125.2
click at [469, 89] on div "[PERSON_NAME], J'avais bien traduit l'email et compris qu'il s'agissait de rela…" at bounding box center [305, 105] width 347 height 84
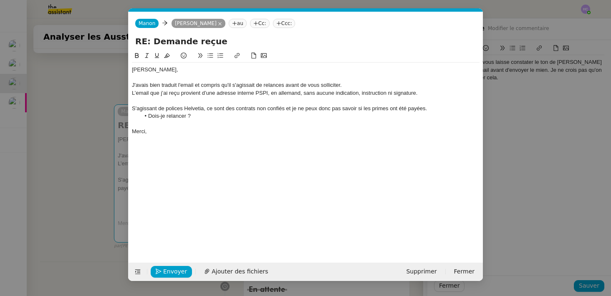
click at [427, 96] on div "L’email que j’ai reçu provient d’une adresse interne PSPI, en allemand, sans au…" at bounding box center [305, 93] width 347 height 8
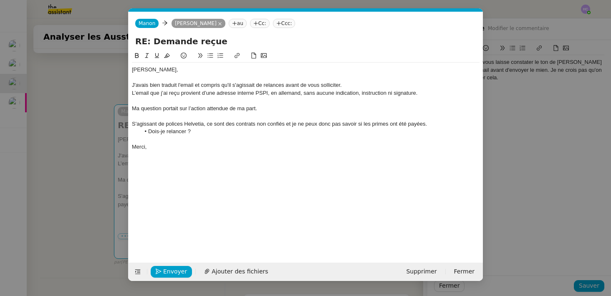
click at [134, 93] on div "L’email que j’ai reçu provient d’une adresse interne PSPI, en allemand, sans au…" at bounding box center [305, 93] width 347 height 8
click at [267, 92] on div "Cela dit, l’email que j’ai reçu provient d’une adresse interne PSPI, en alleman…" at bounding box center [305, 93] width 347 height 8
click at [265, 108] on div "Ma question portait sur l’action attendue de ma part." at bounding box center [305, 109] width 347 height 8
drag, startPoint x: 194, startPoint y: 134, endPoint x: 138, endPoint y: 131, distance: 56.0
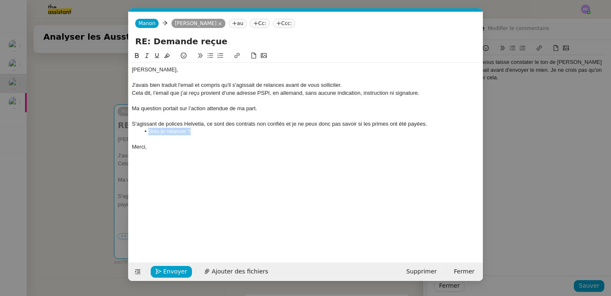
click at [138, 131] on ul "Dois-je relancer ?" at bounding box center [305, 132] width 347 height 8
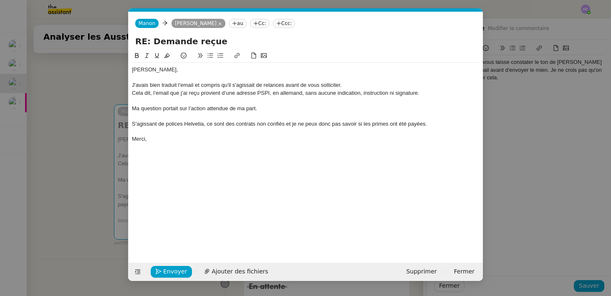
click at [279, 108] on div "Ma question portait sur l’action attendue de ma part." at bounding box center [305, 109] width 347 height 8
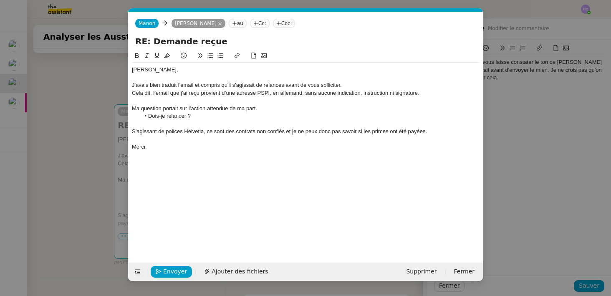
click at [242, 144] on div "Merci," at bounding box center [305, 147] width 347 height 8
click at [93, 168] on nz-modal-container "Service TA - VOYAGE - PROPOSITION GLOBALE A utiliser dans le cadre de propositi…" at bounding box center [305, 148] width 611 height 296
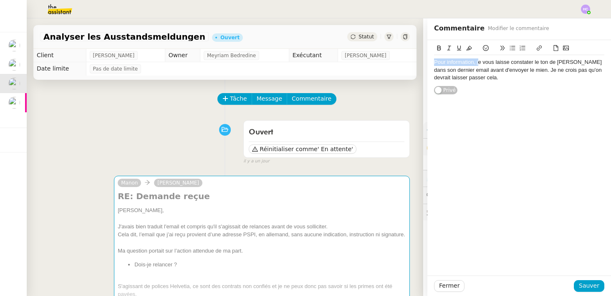
drag, startPoint x: 478, startPoint y: 64, endPoint x: 413, endPoint y: 63, distance: 64.2
click at [413, 63] on app-ticket "Analyser les Ausstandsmeldungen Ouvert Statut Client [PERSON_NAME] Owner Meyria…" at bounding box center [319, 156] width 584 height 277
click at [522, 71] on div "Je vous laisse constater le ton de [PERSON_NAME] dans son dernier email avant d…" at bounding box center [519, 69] width 170 height 23
click at [586, 285] on span "Sauver" at bounding box center [588, 286] width 20 height 10
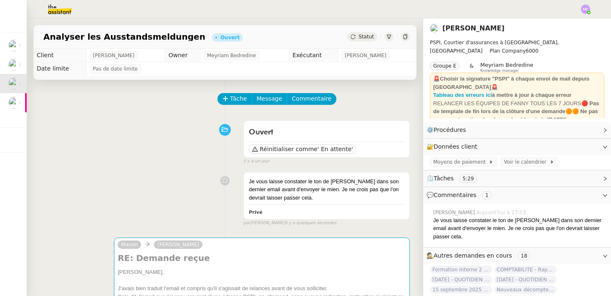
click at [365, 34] on span "Statut" at bounding box center [365, 37] width 15 height 6
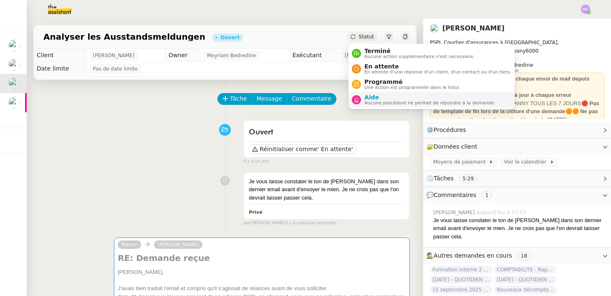
click at [375, 96] on span "Aide" at bounding box center [429, 97] width 131 height 7
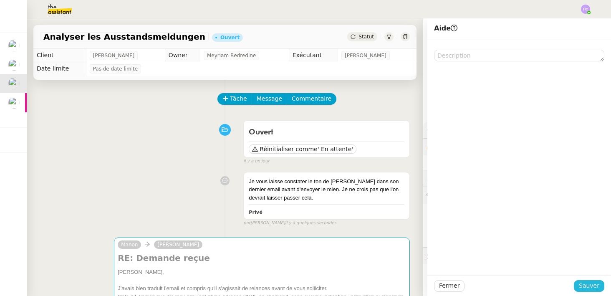
click at [584, 282] on span "Sauver" at bounding box center [588, 286] width 20 height 10
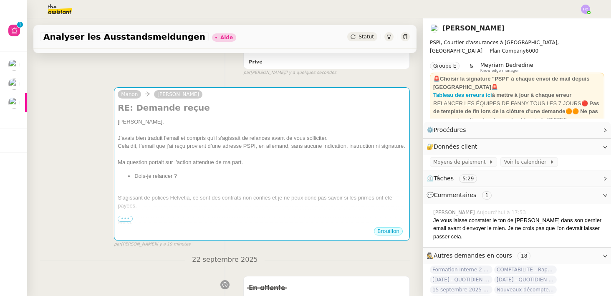
scroll to position [136, 0]
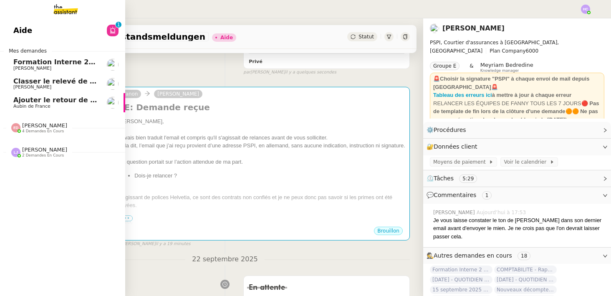
click at [75, 85] on span "[PERSON_NAME]" at bounding box center [55, 87] width 84 height 5
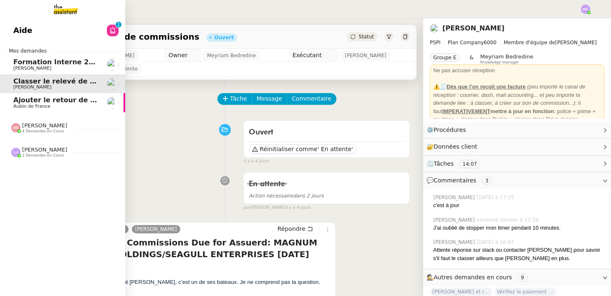
click at [40, 23] on link "Aide 0 1 2 3 4 5 6 7 8 9" at bounding box center [62, 30] width 125 height 19
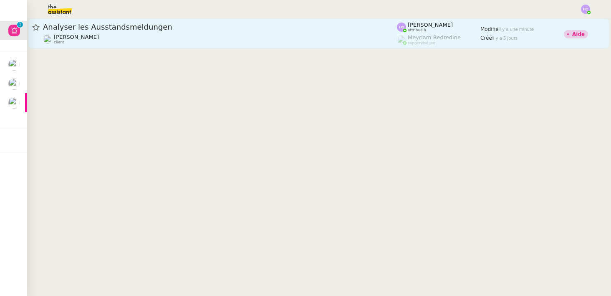
click at [145, 29] on span "Analyser les Ausstandsmeldungen" at bounding box center [220, 27] width 354 height 8
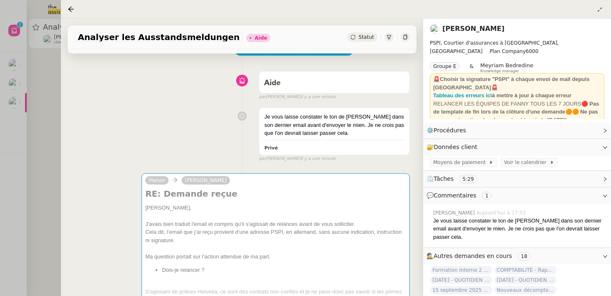
scroll to position [52, 0]
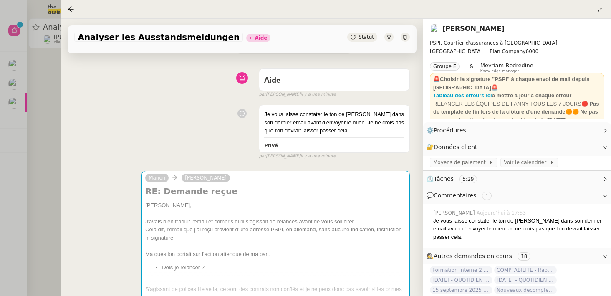
click at [403, 38] on icon at bounding box center [404, 37] width 5 height 5
click at [47, 113] on div at bounding box center [305, 148] width 611 height 296
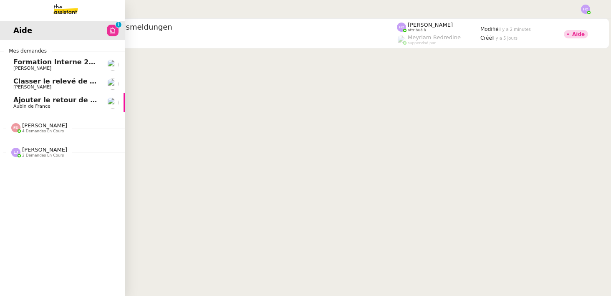
click at [33, 62] on span "Formation Interne 2 - [PERSON_NAME]" at bounding box center [85, 62] width 145 height 8
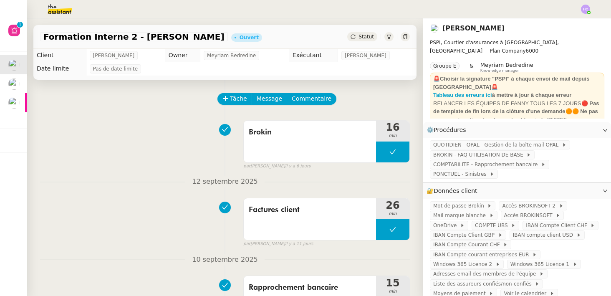
click at [585, 10] on img at bounding box center [585, 9] width 9 height 9
click at [567, 23] on li "Suivi" at bounding box center [562, 24] width 54 height 12
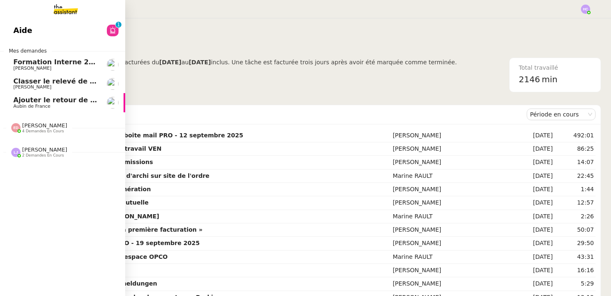
click at [40, 63] on span "Formation Interne 2 - [PERSON_NAME]" at bounding box center [85, 62] width 145 height 8
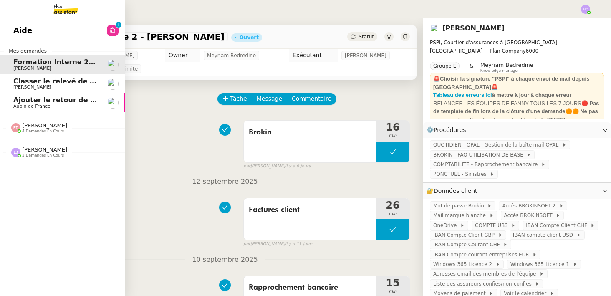
click at [25, 29] on span "Aide" at bounding box center [22, 30] width 19 height 13
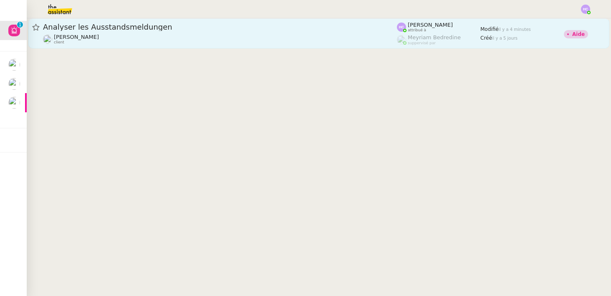
click at [154, 34] on div "[PERSON_NAME] client" at bounding box center [220, 39] width 354 height 11
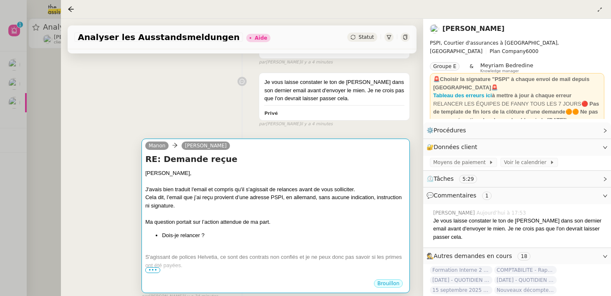
scroll to position [88, 0]
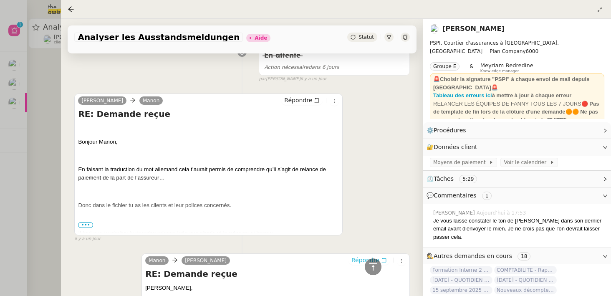
scroll to position [368, 0]
click at [86, 223] on span "•••" at bounding box center [85, 225] width 15 height 6
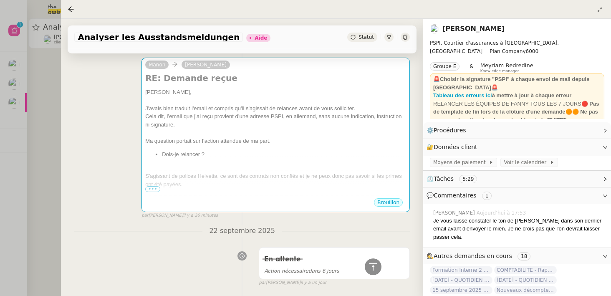
scroll to position [156, 0]
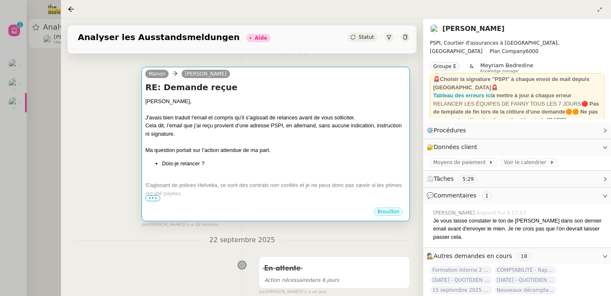
click at [212, 161] on li "Dois-je relancer ?" at bounding box center [284, 163] width 244 height 8
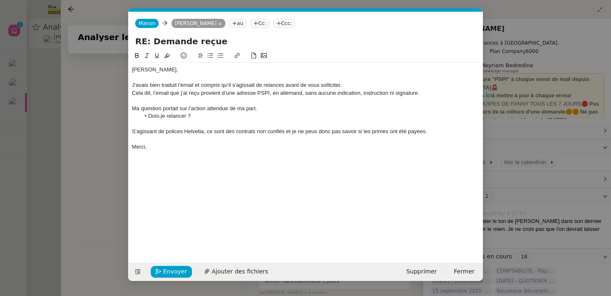
scroll to position [0, 18]
click at [97, 226] on nz-modal-container "Service TA - VOYAGE - PROPOSITION GLOBALE A utiliser dans le cadre de propositi…" at bounding box center [305, 148] width 611 height 296
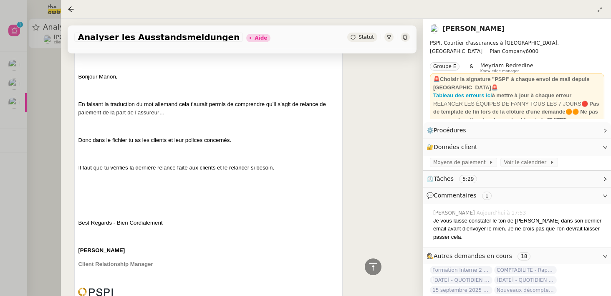
scroll to position [427, 0]
